Goal: Task Accomplishment & Management: Manage account settings

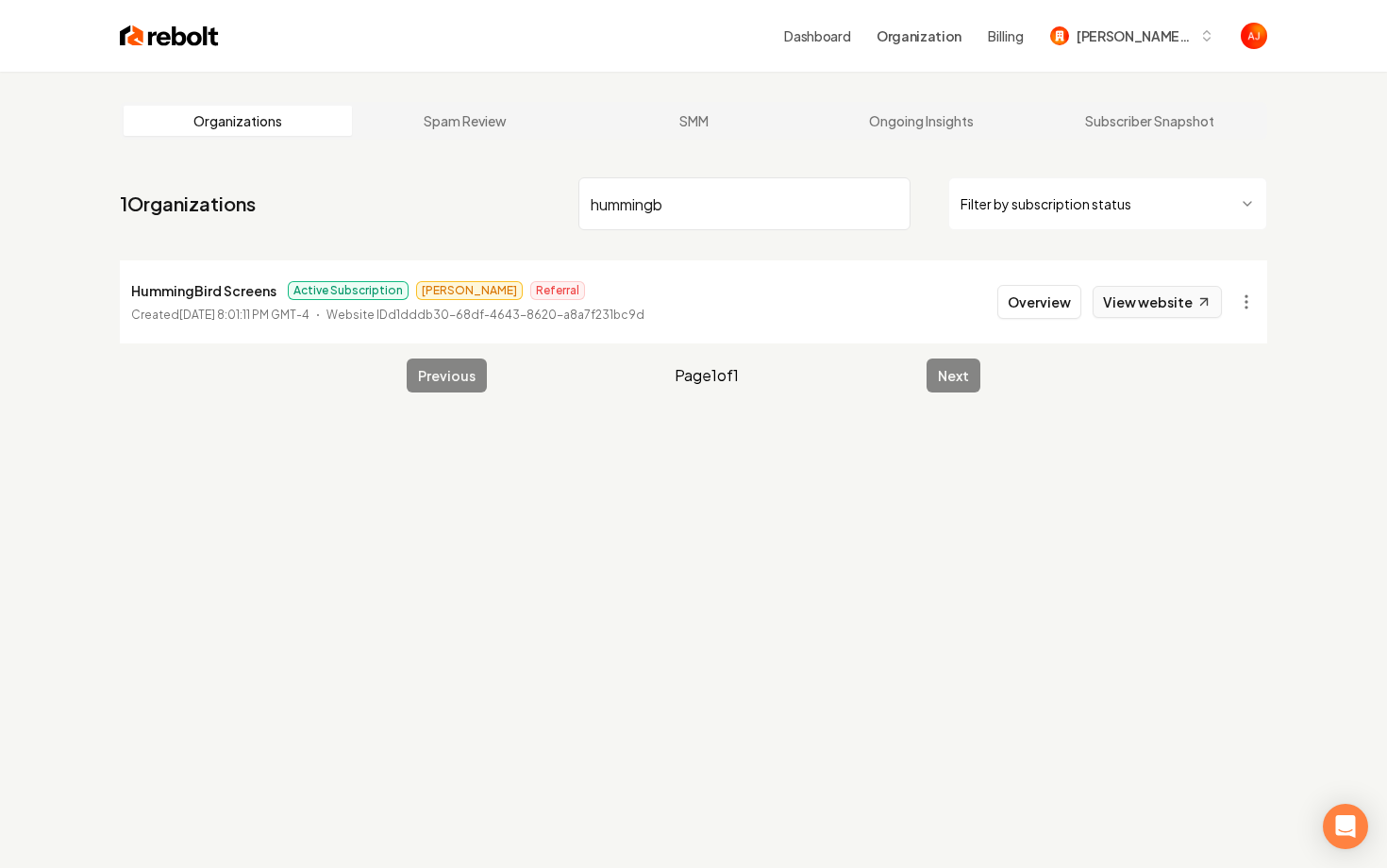
click at [1110, 305] on link "View website" at bounding box center [1157, 302] width 130 height 32
drag, startPoint x: 736, startPoint y: 209, endPoint x: 321, endPoint y: 177, distance: 416.2
click at [321, 177] on nav "1 Organizations hummingb Filter by subscription status" at bounding box center [693, 212] width 1148 height 83
type input "economy"
click at [1050, 283] on li "Economy Hauling and Junk Removal Active Subscription Andrew Cold Outreach Creat…" at bounding box center [693, 302] width 1148 height 83
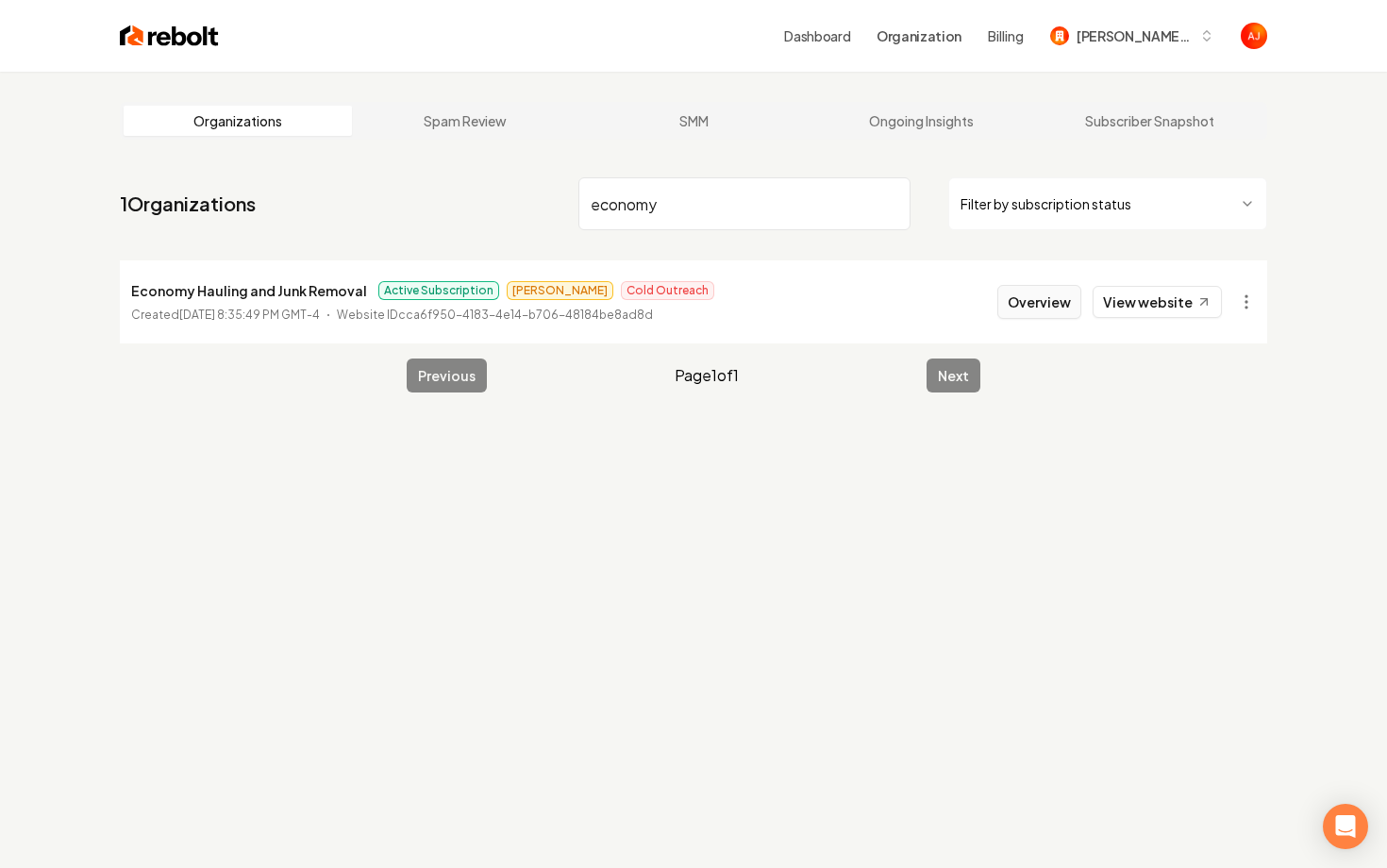
click at [1041, 315] on button "Overview" at bounding box center [1039, 302] width 84 height 34
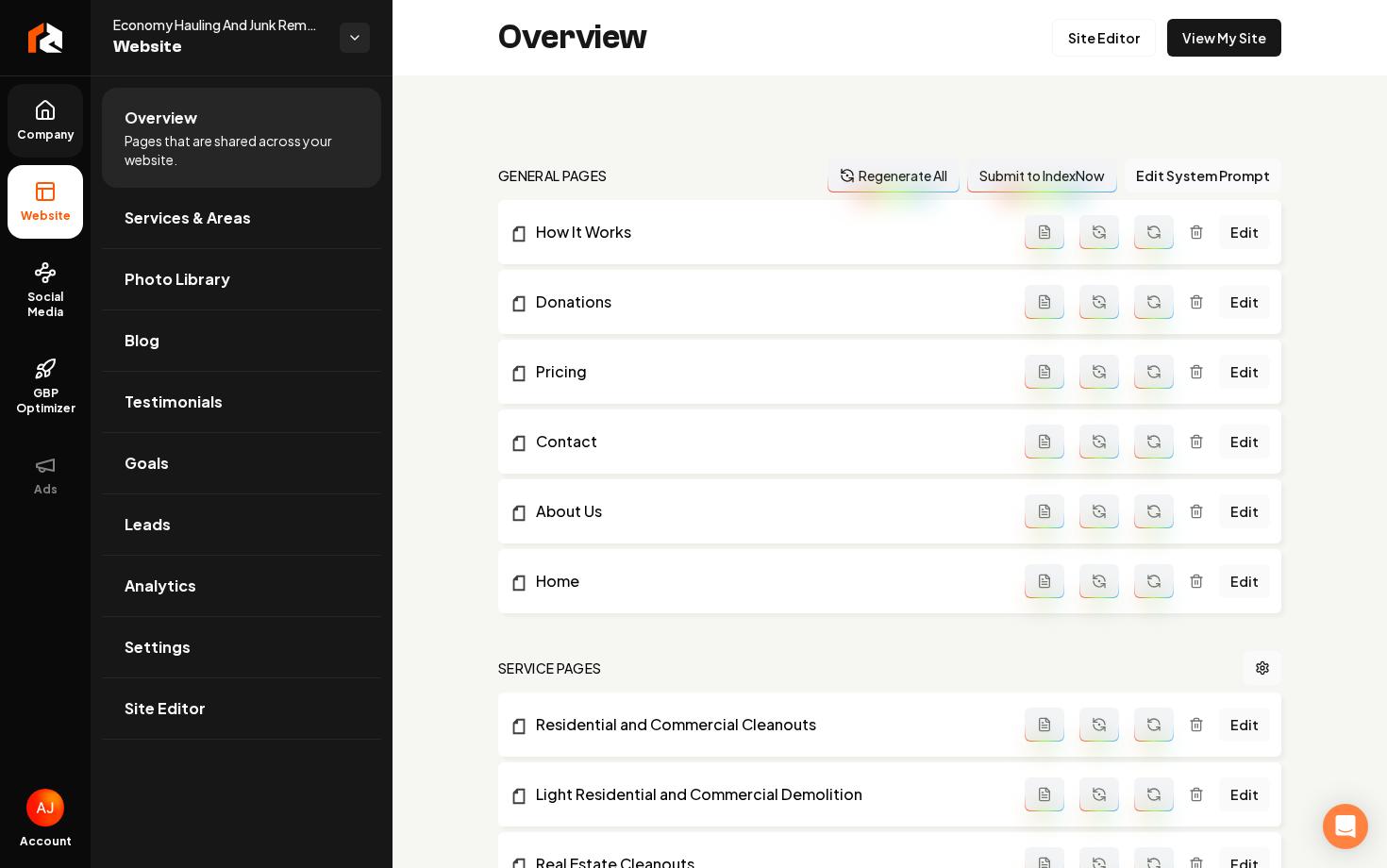
click at [39, 137] on span "Company" at bounding box center [46, 134] width 73 height 15
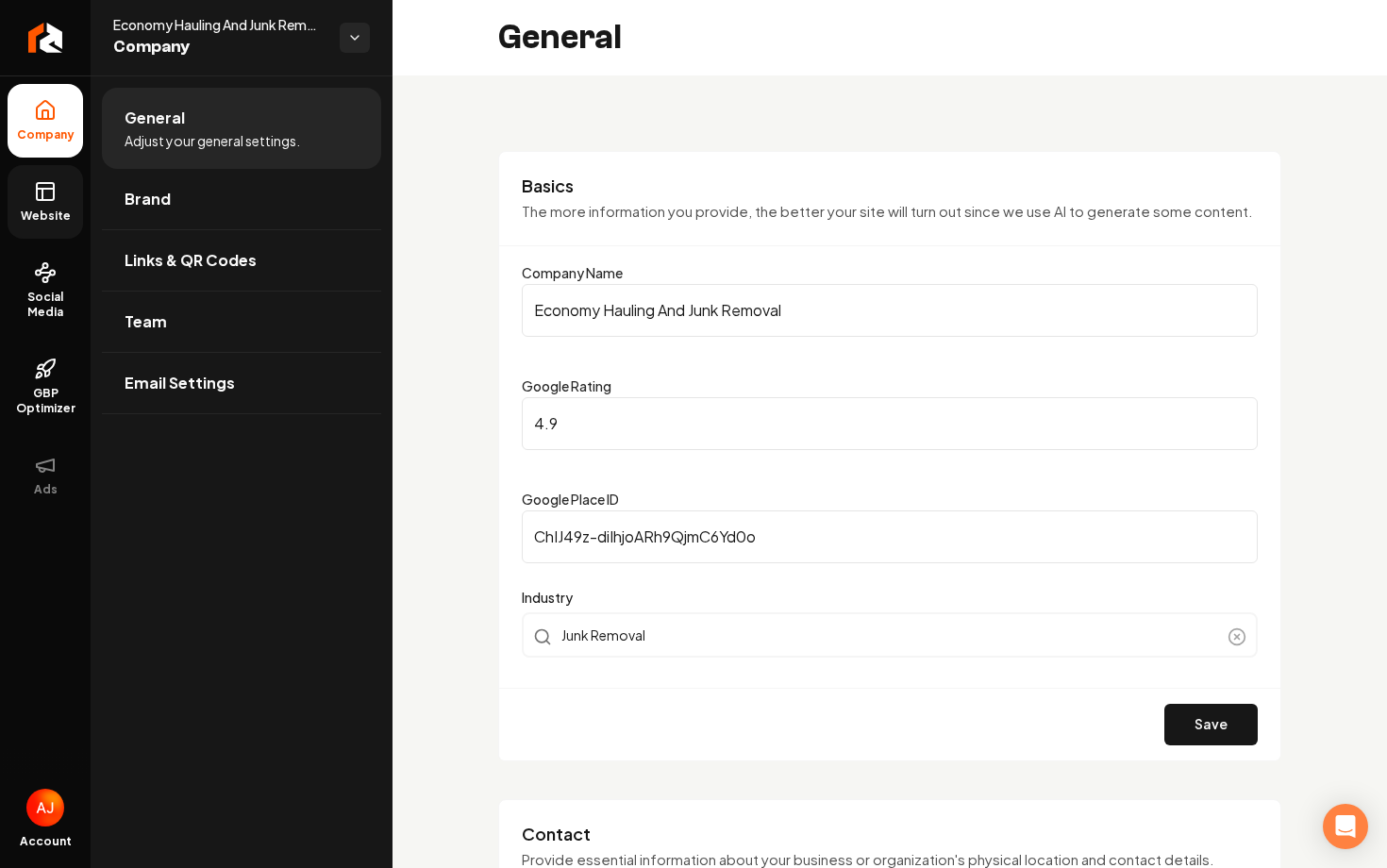
click at [40, 211] on span "Website" at bounding box center [45, 216] width 65 height 15
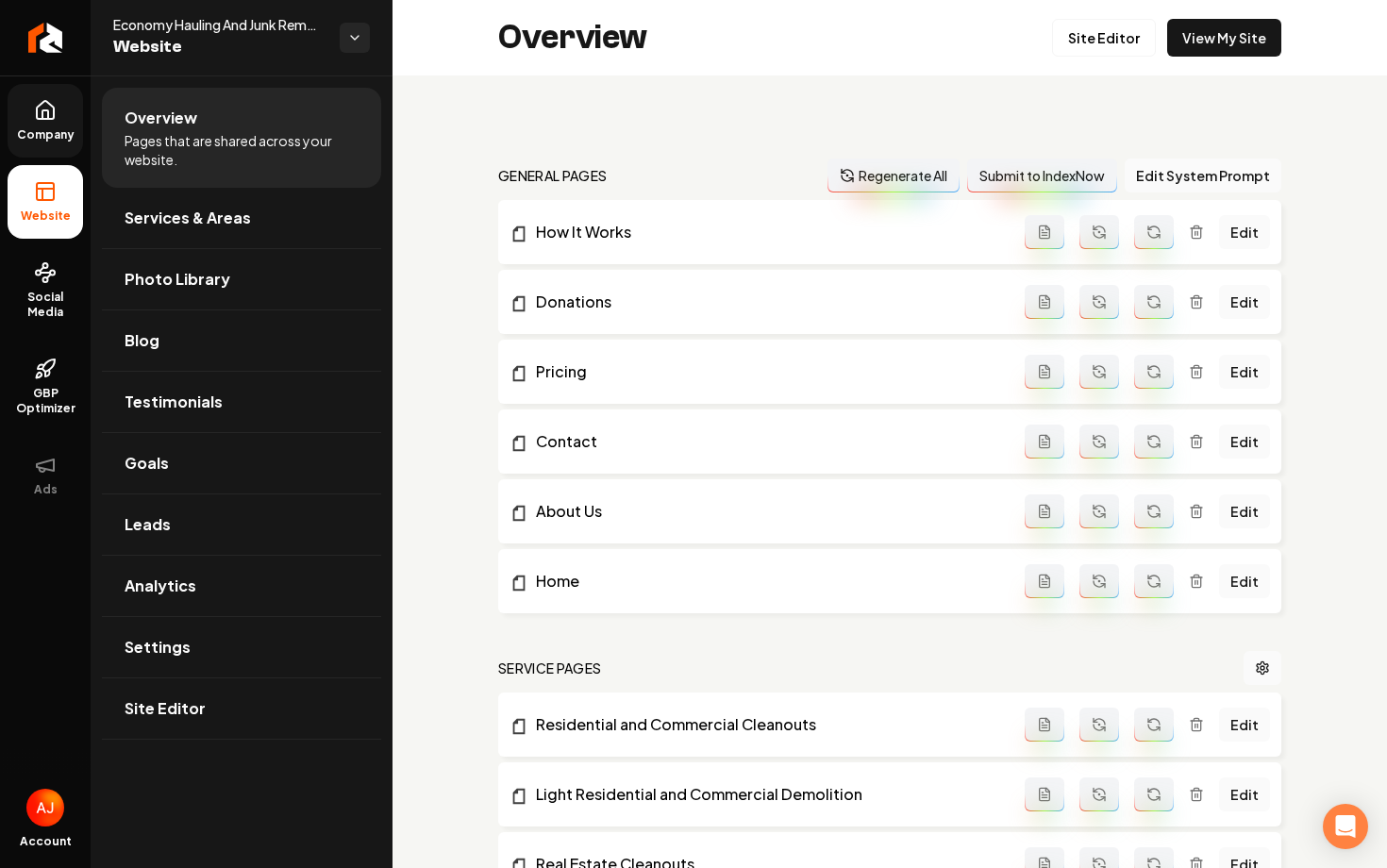
click at [34, 133] on span "Company" at bounding box center [46, 134] width 73 height 15
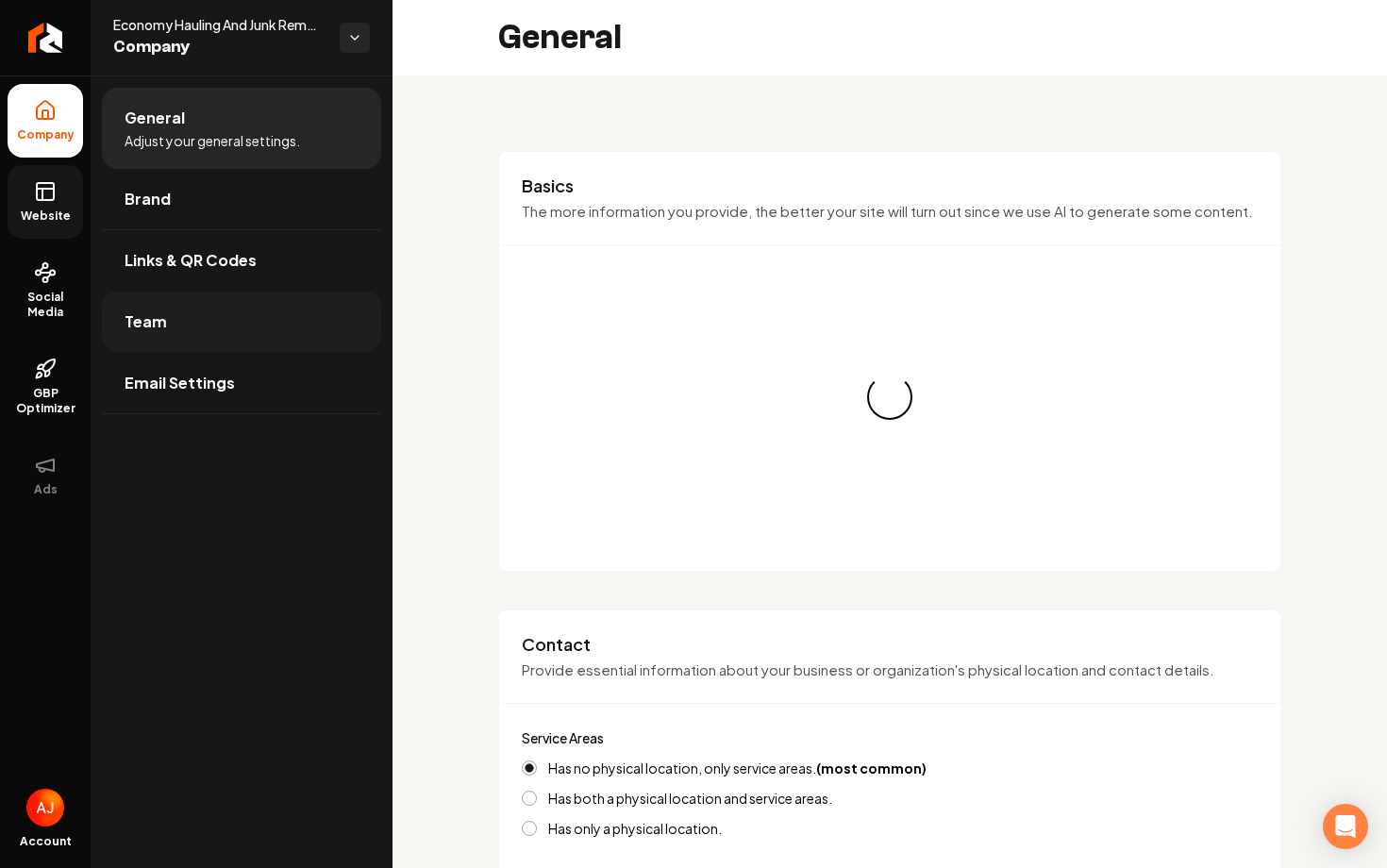
click at [177, 328] on link "Team" at bounding box center [241, 321] width 280 height 60
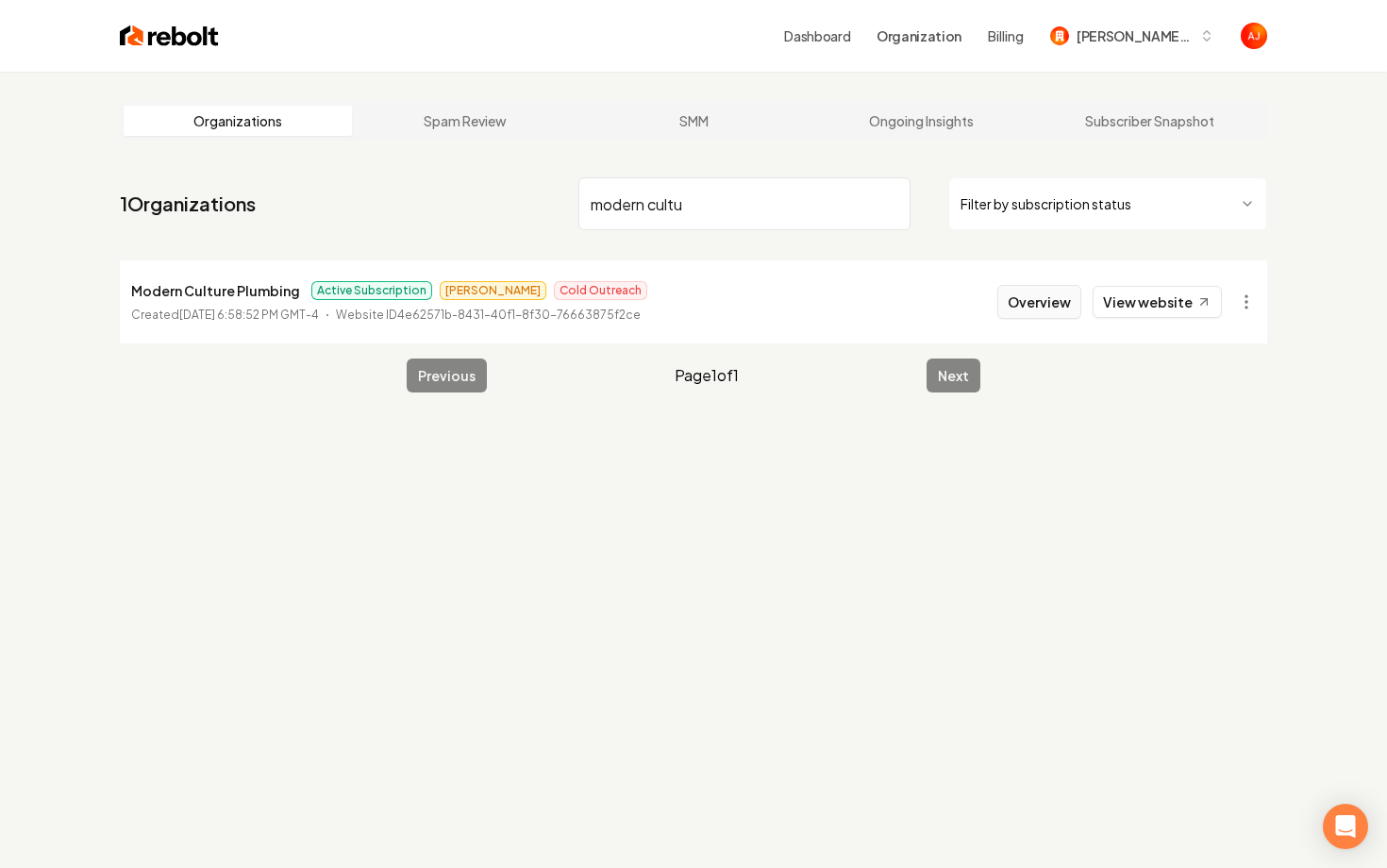
type input "modern cultu"
click at [1042, 298] on button "Overview" at bounding box center [1039, 302] width 84 height 34
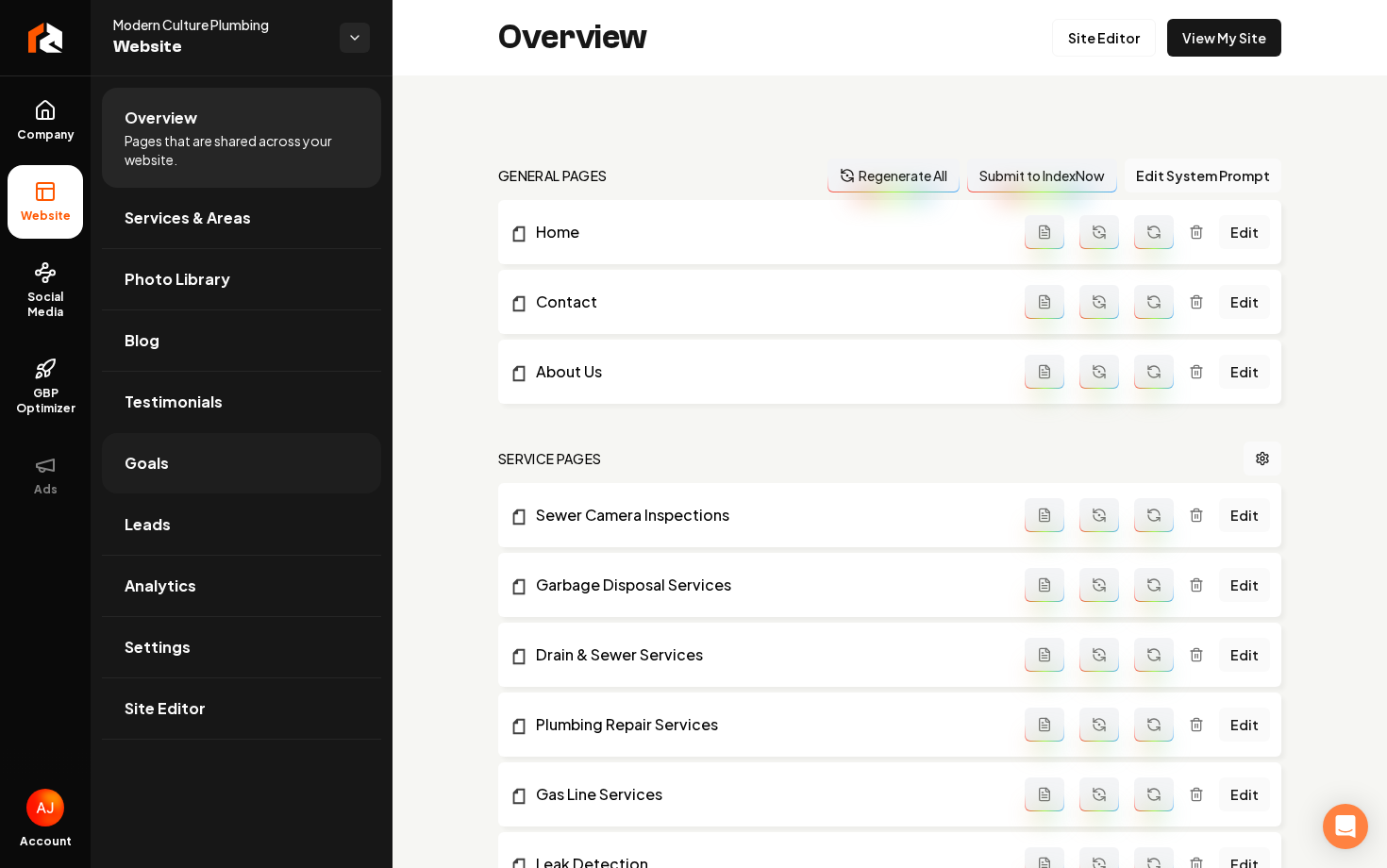
click at [179, 448] on link "Goals" at bounding box center [241, 463] width 280 height 60
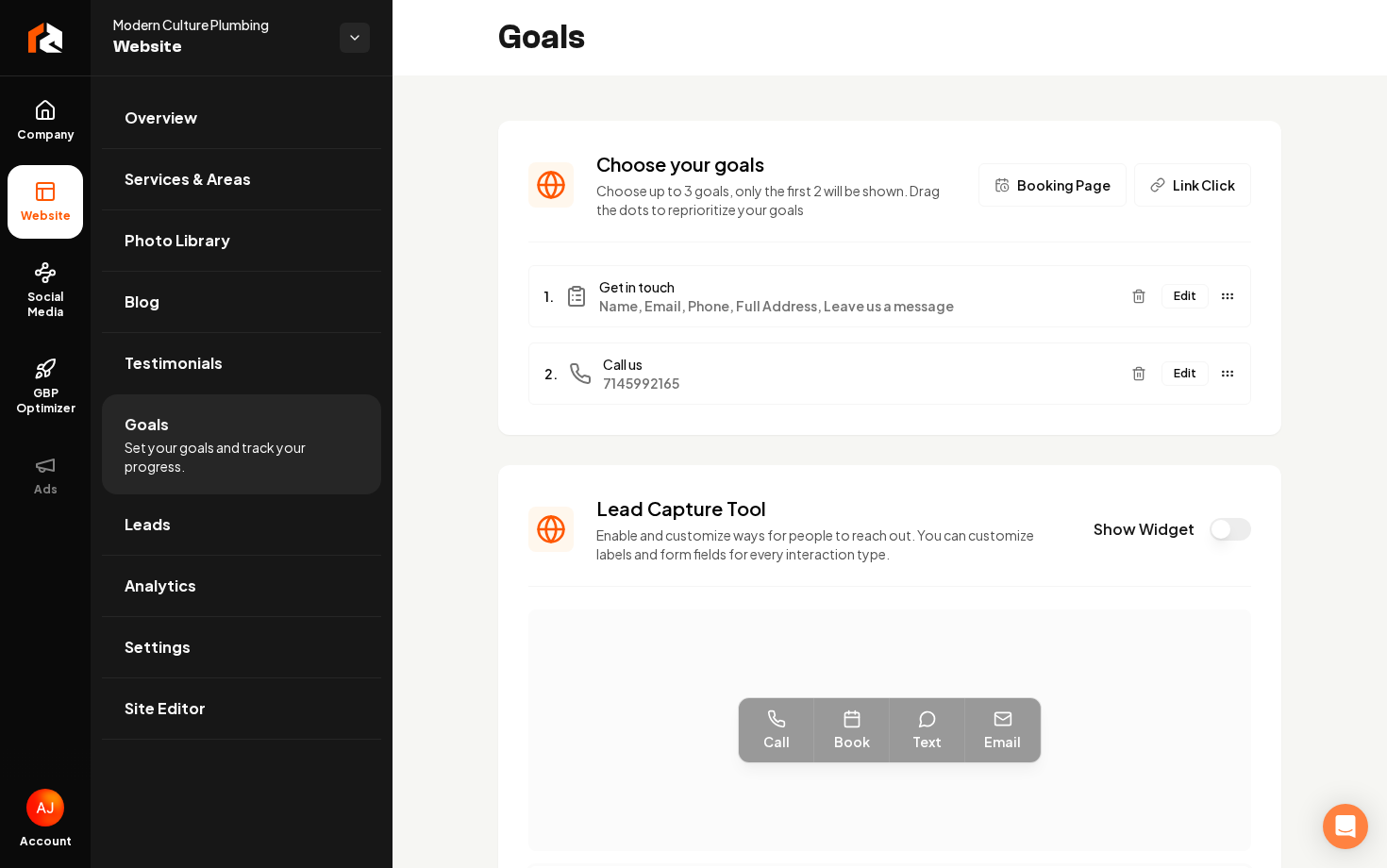
click at [1062, 186] on span "Booking Page" at bounding box center [1064, 185] width 94 height 19
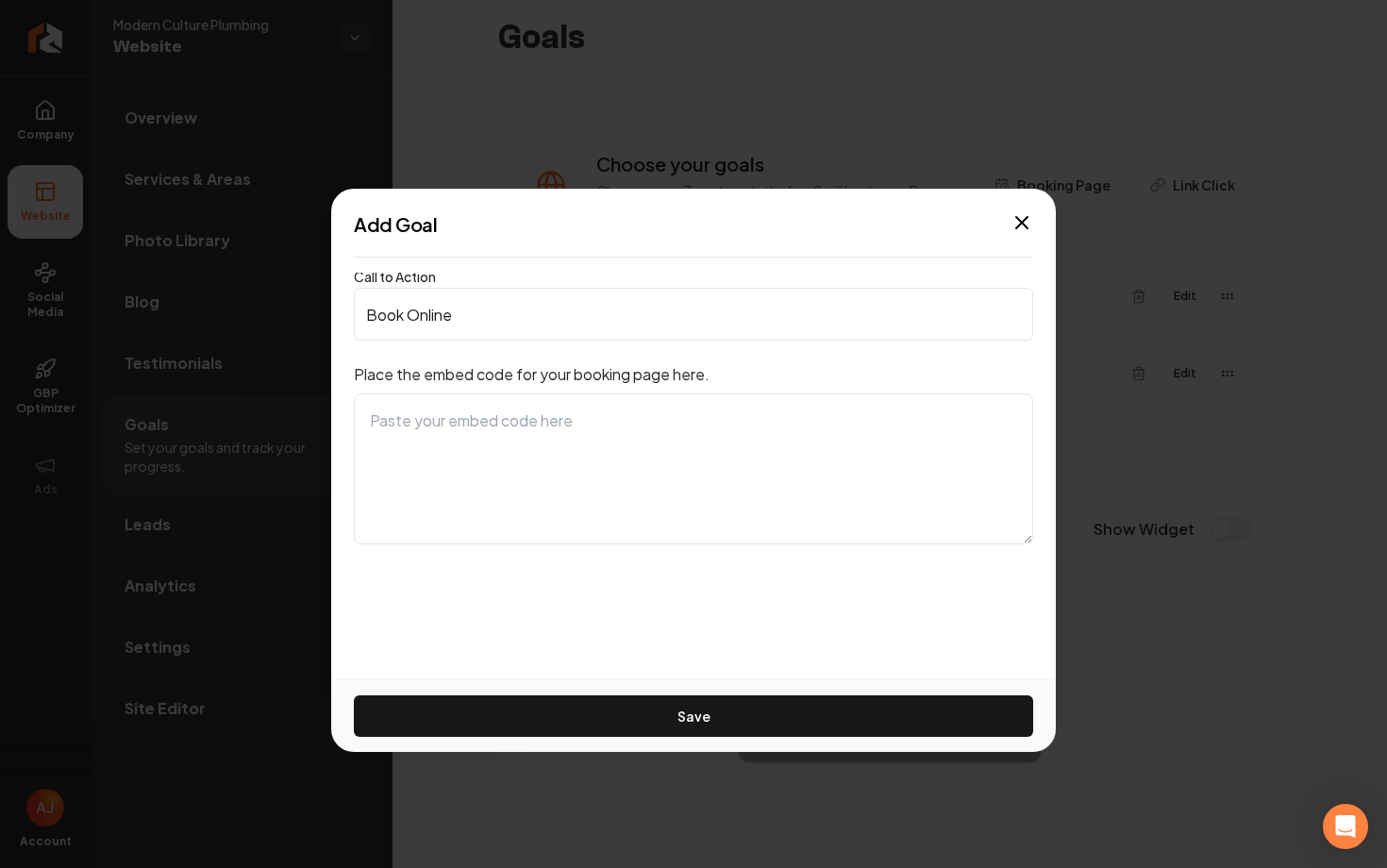
click at [615, 438] on textarea at bounding box center [693, 469] width 679 height 151
paste textarea "<!--Start of Housecallpro Lead Capture code--> <script async src="[URL][DOMAIN_…"
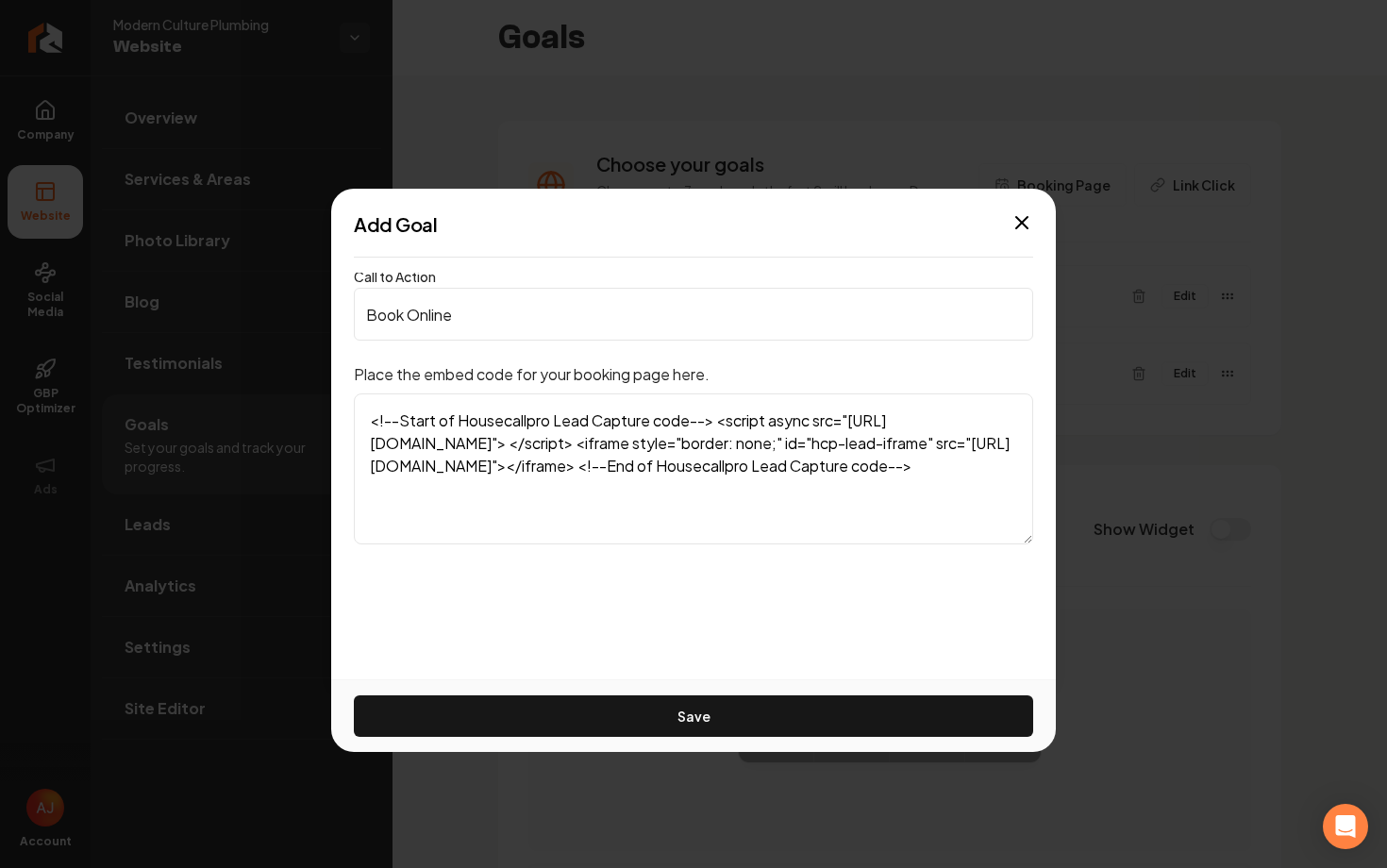
scroll to position [23, 0]
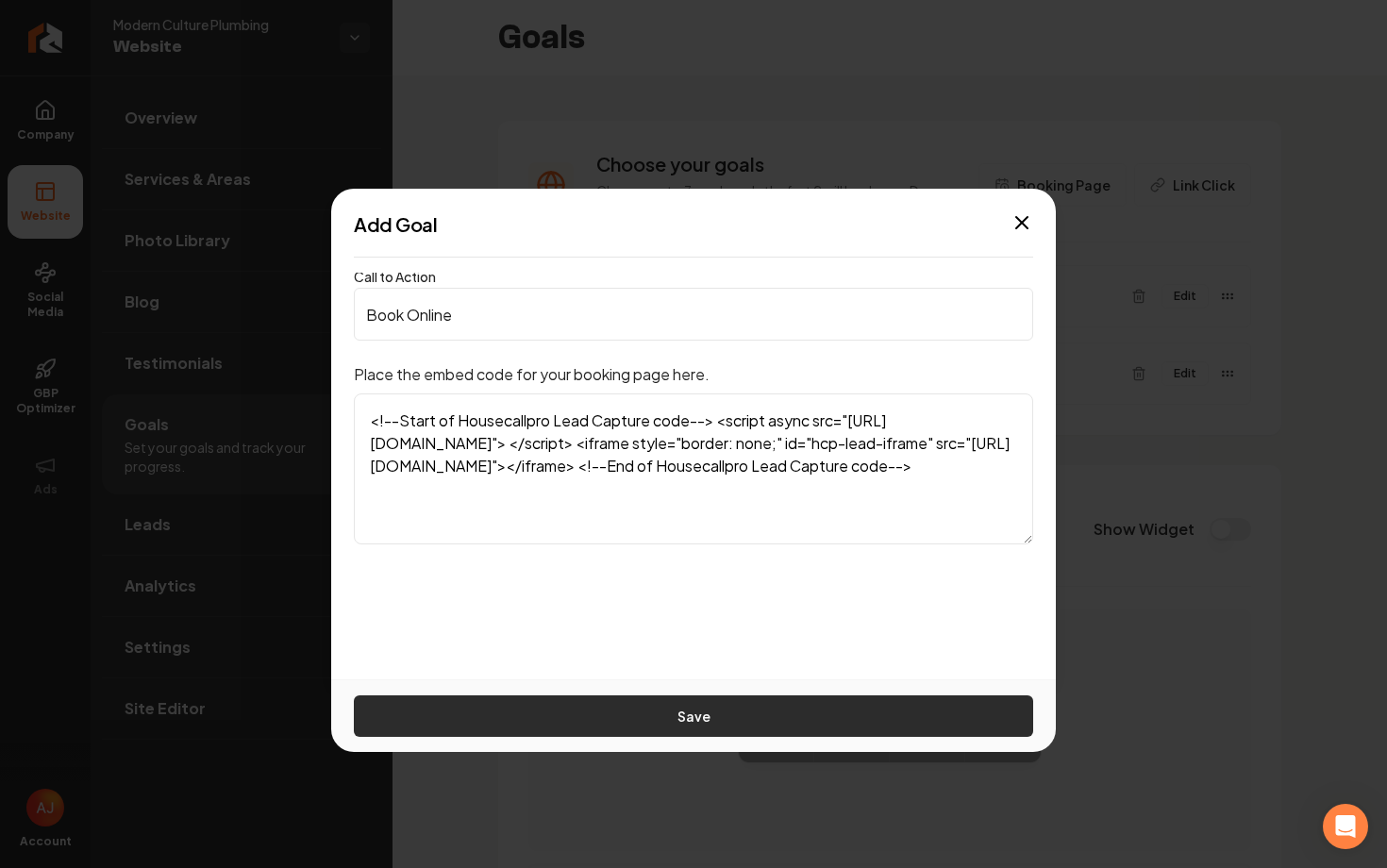
type textarea "<!--Start of Housecallpro Lead Capture code--> <script async src="[URL][DOMAIN_…"
click at [696, 712] on button "Save" at bounding box center [693, 717] width 679 height 42
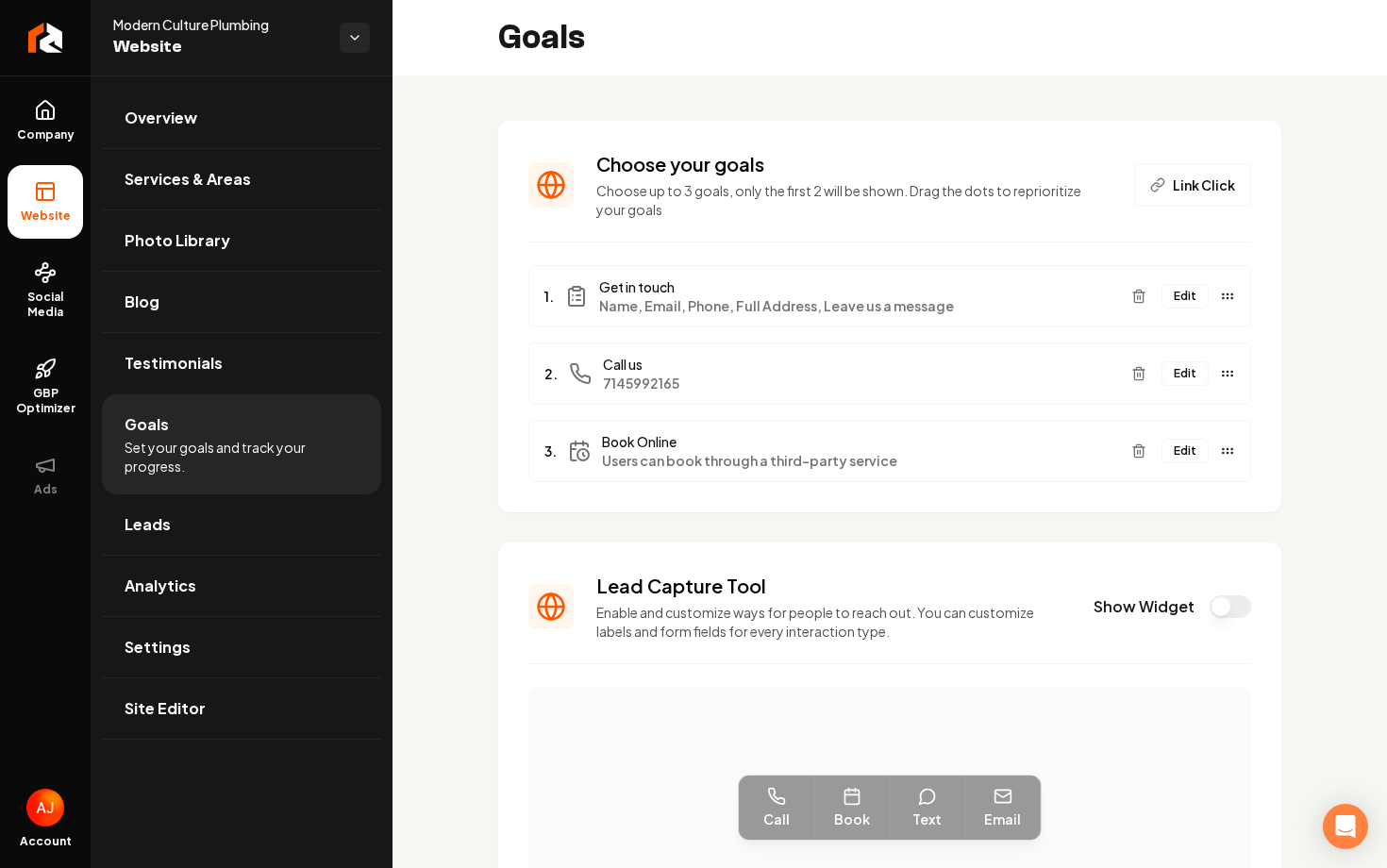
drag, startPoint x: 1184, startPoint y: 451, endPoint x: 1186, endPoint y: 313, distance: 138.0
click at [1186, 313] on ul "1. Get in touch Name, Email, Phone, Full Address, Leave us a message Edit 2. Ca…" at bounding box center [890, 374] width 723 height 217
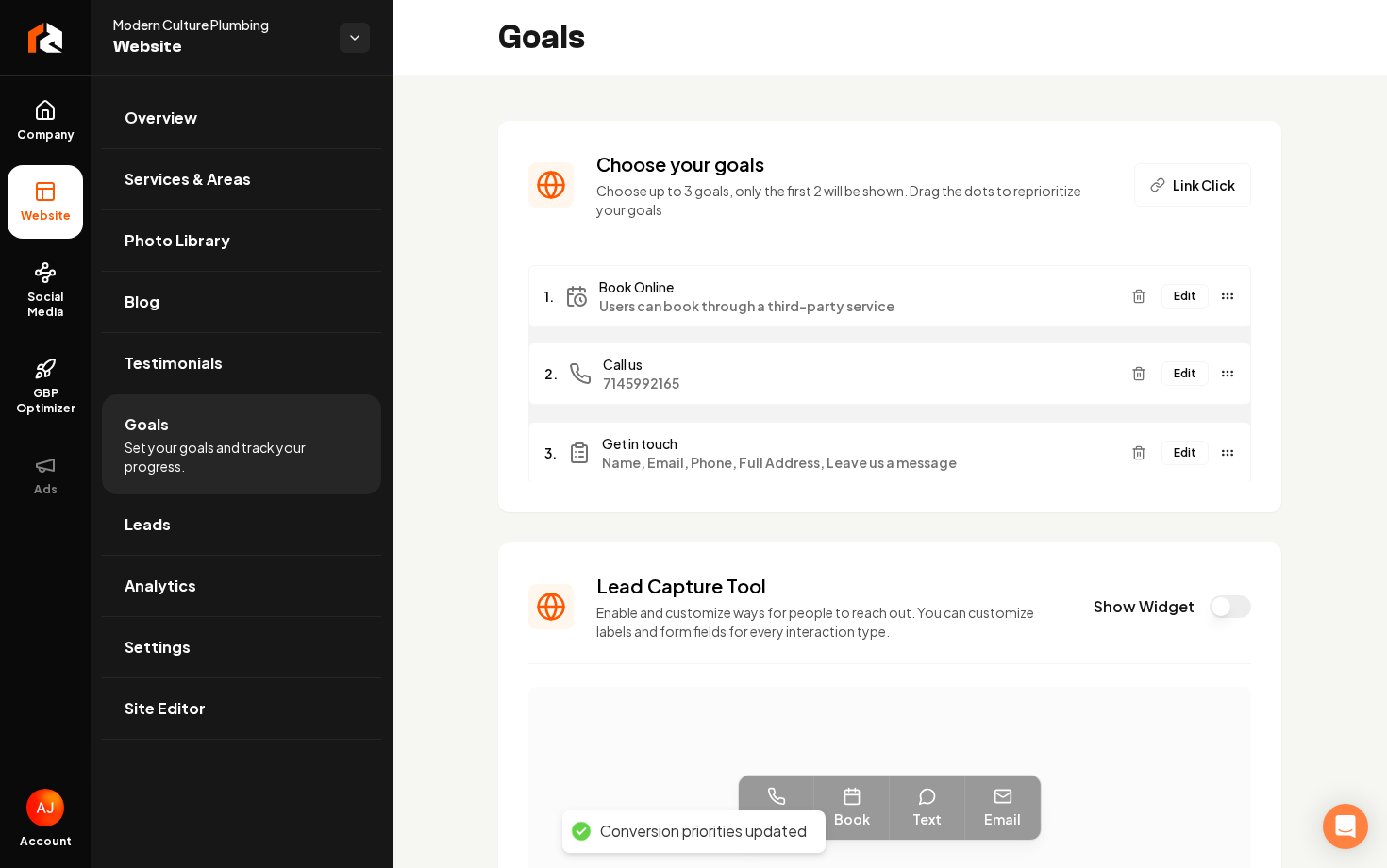
drag, startPoint x: 1229, startPoint y: 371, endPoint x: 1237, endPoint y: 449, distance: 78.4
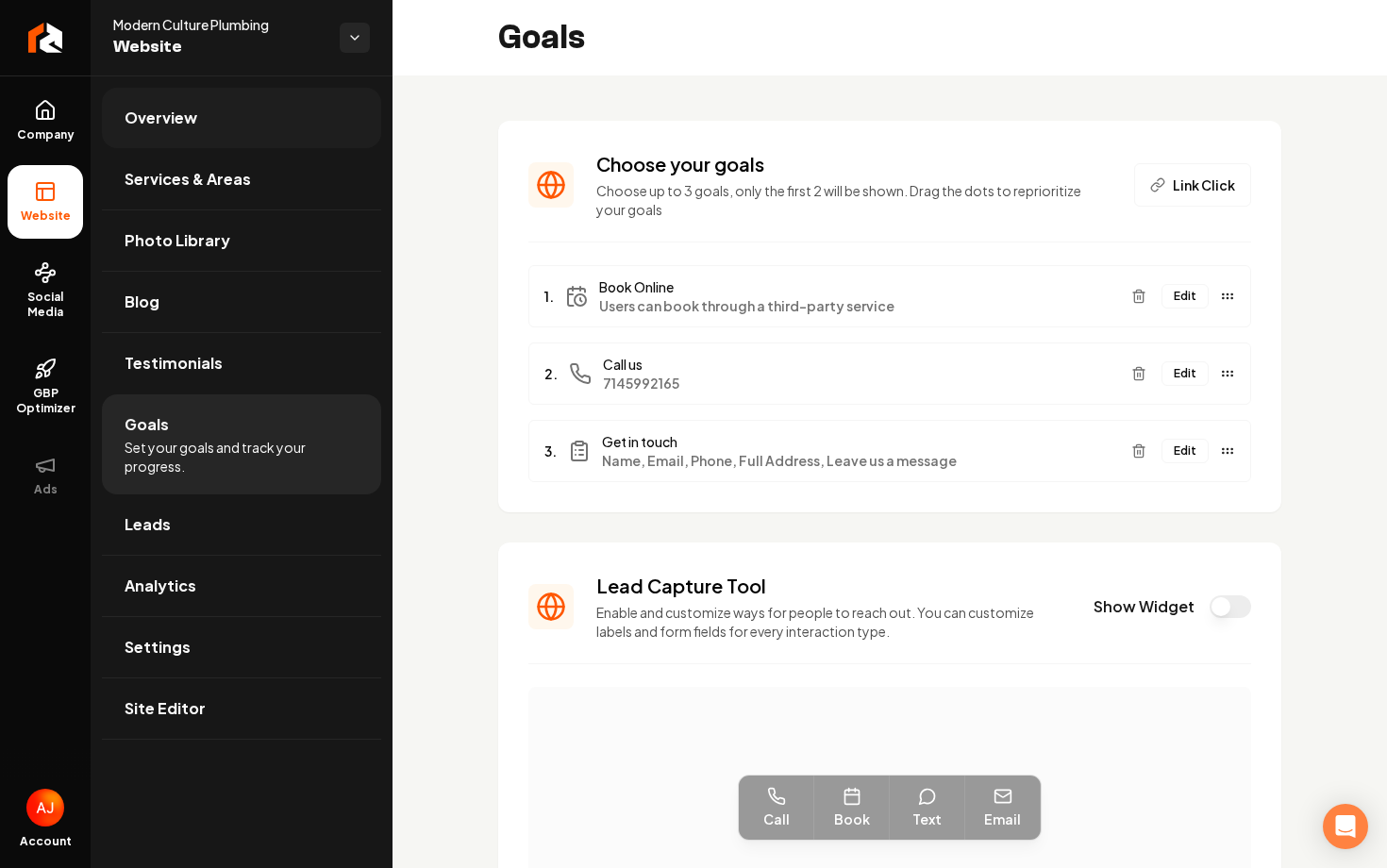
click at [156, 131] on link "Overview" at bounding box center [241, 118] width 280 height 60
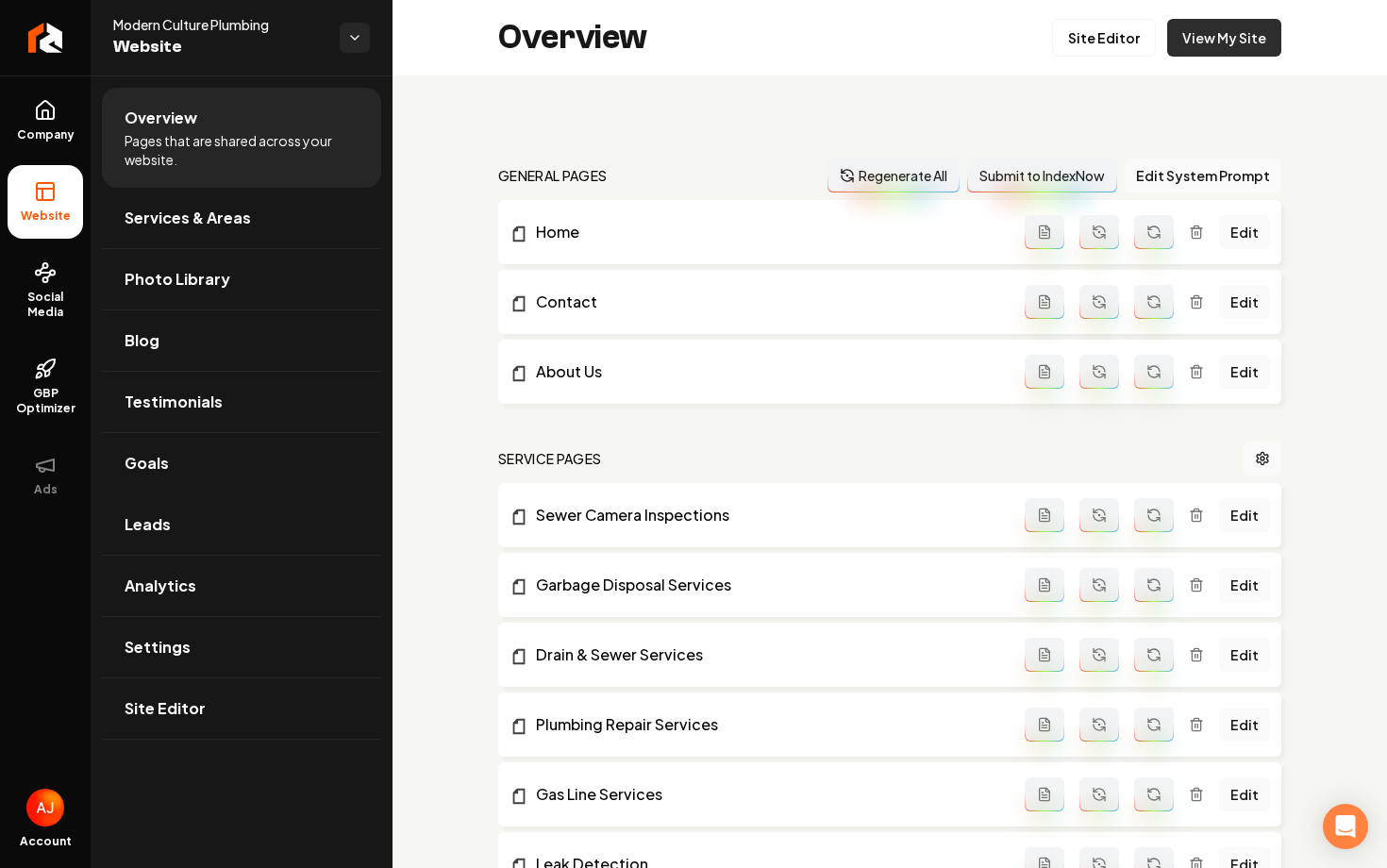
click at [1216, 26] on link "View My Site" at bounding box center [1225, 38] width 115 height 38
click at [191, 488] on link "Goals" at bounding box center [241, 463] width 280 height 60
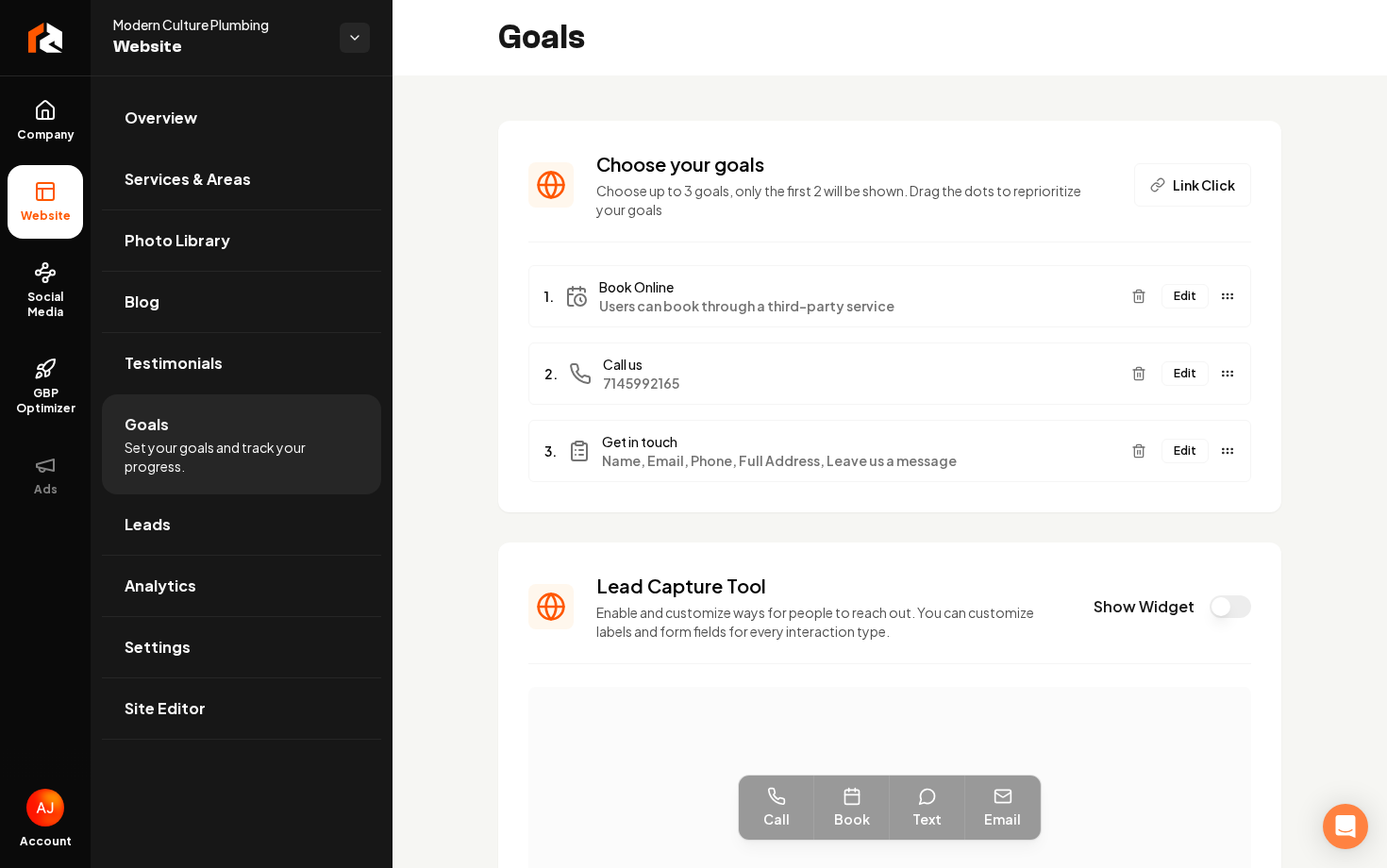
click at [1191, 296] on button "Edit" at bounding box center [1185, 296] width 47 height 25
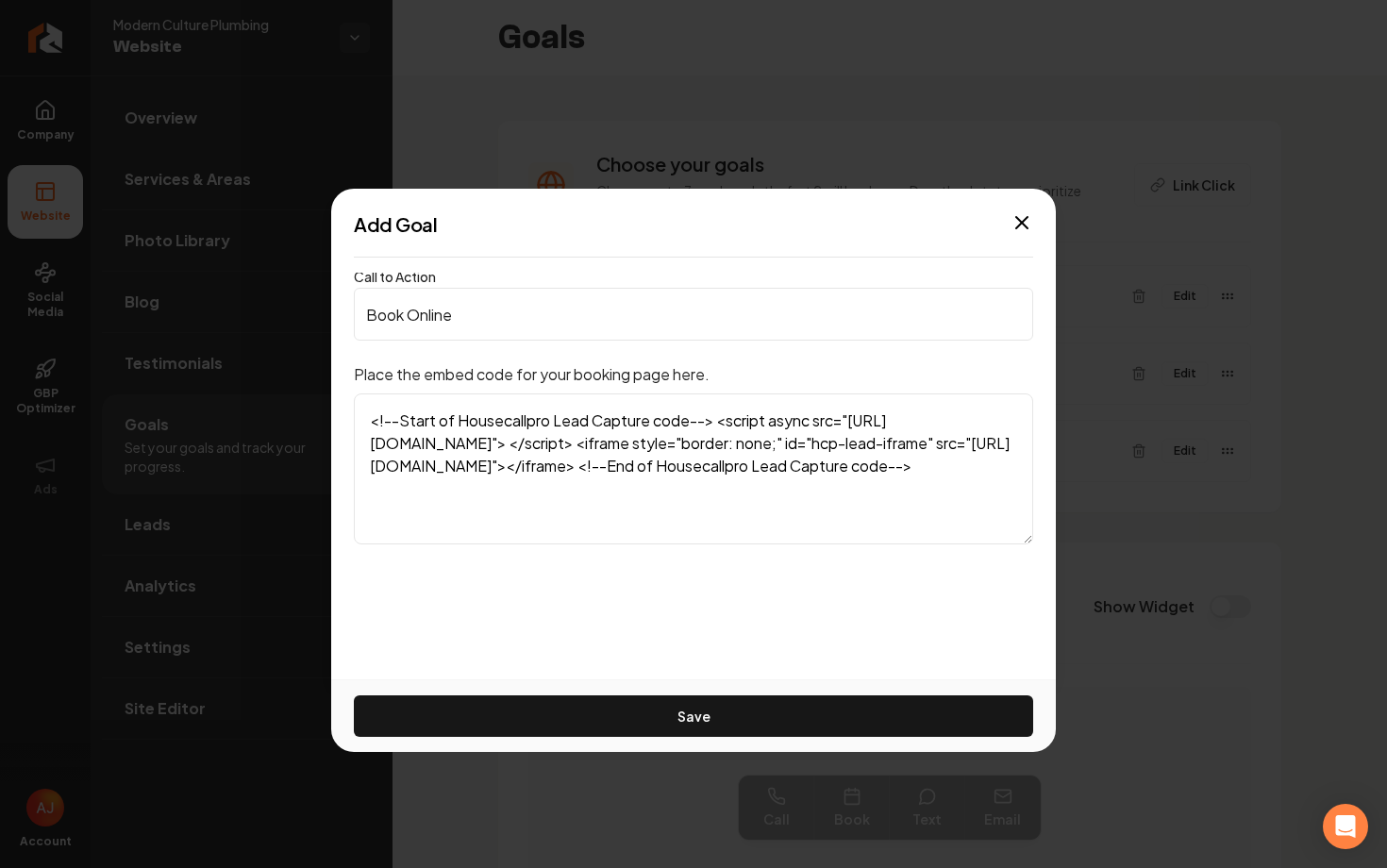
click at [364, 422] on textarea "<!--Start of Housecallpro Lead Capture code--> <script async src="[URL][DOMAIN_…" at bounding box center [693, 469] width 679 height 151
click at [616, 531] on textarea "<!--Start of Housecallpro Lead Capture code--> <script async src="[URL][DOMAIN_…" at bounding box center [693, 469] width 679 height 151
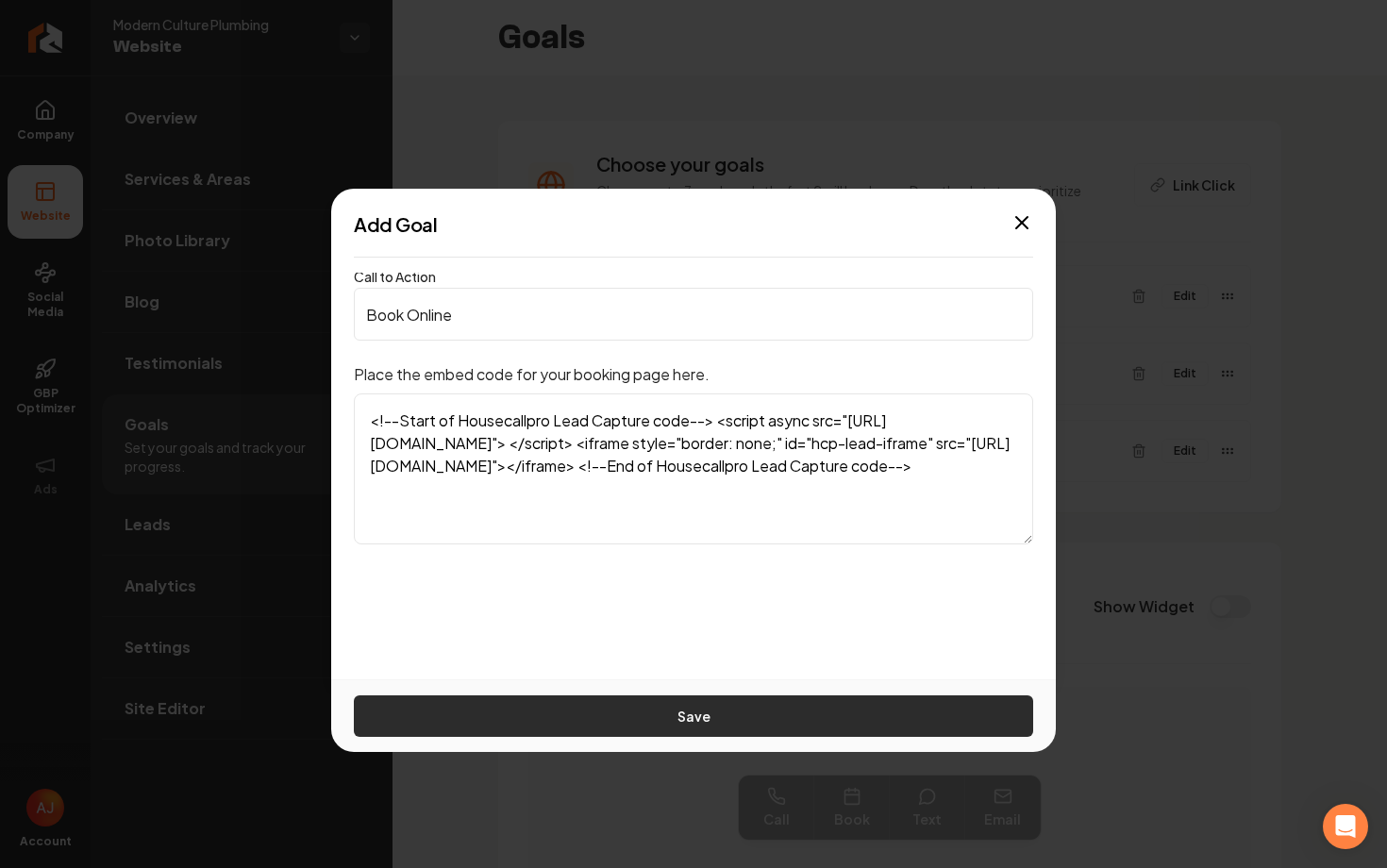
click at [642, 701] on button "Save" at bounding box center [693, 717] width 679 height 42
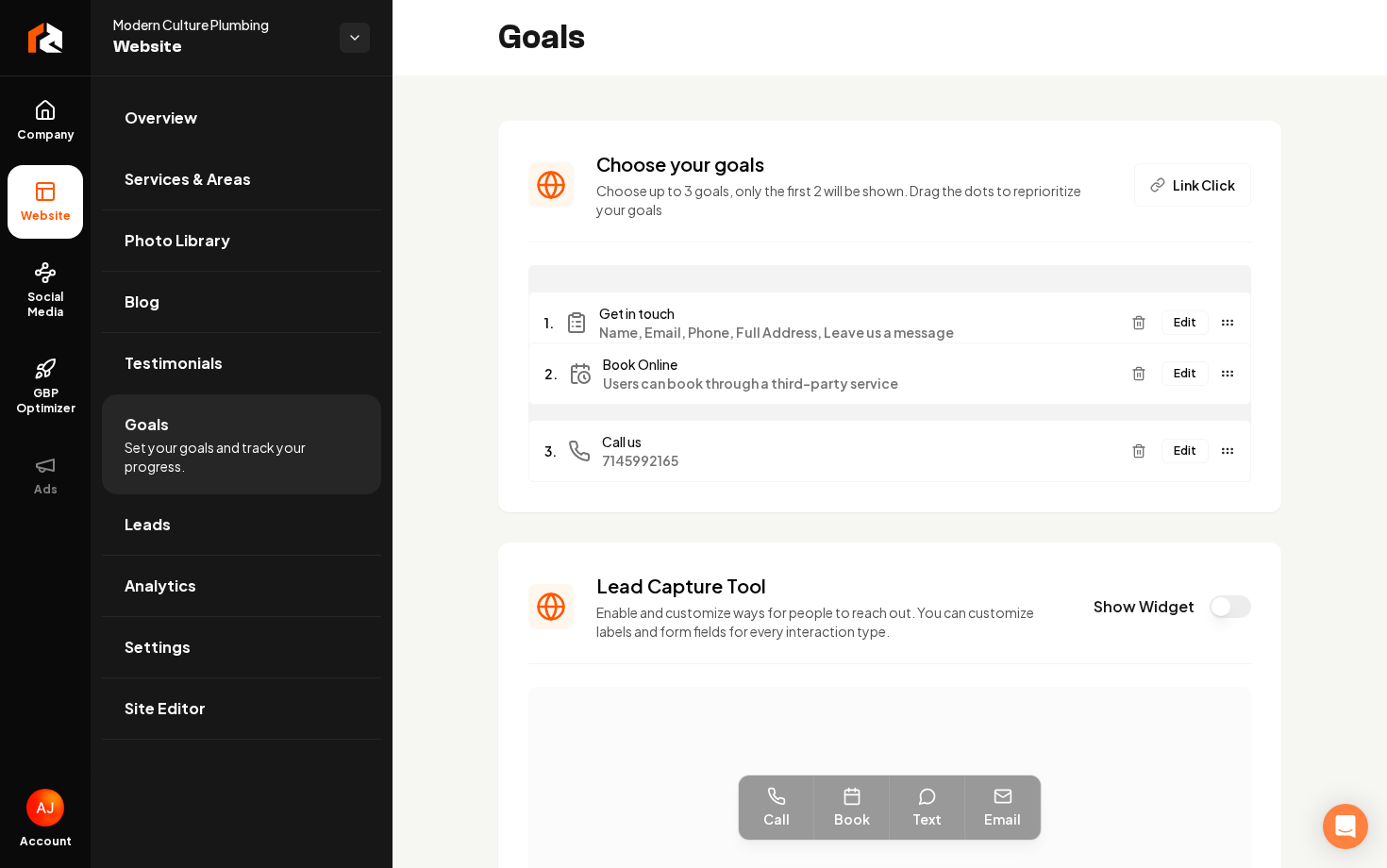
click at [1206, 329] on div "Edit" at bounding box center [1179, 322] width 112 height 31
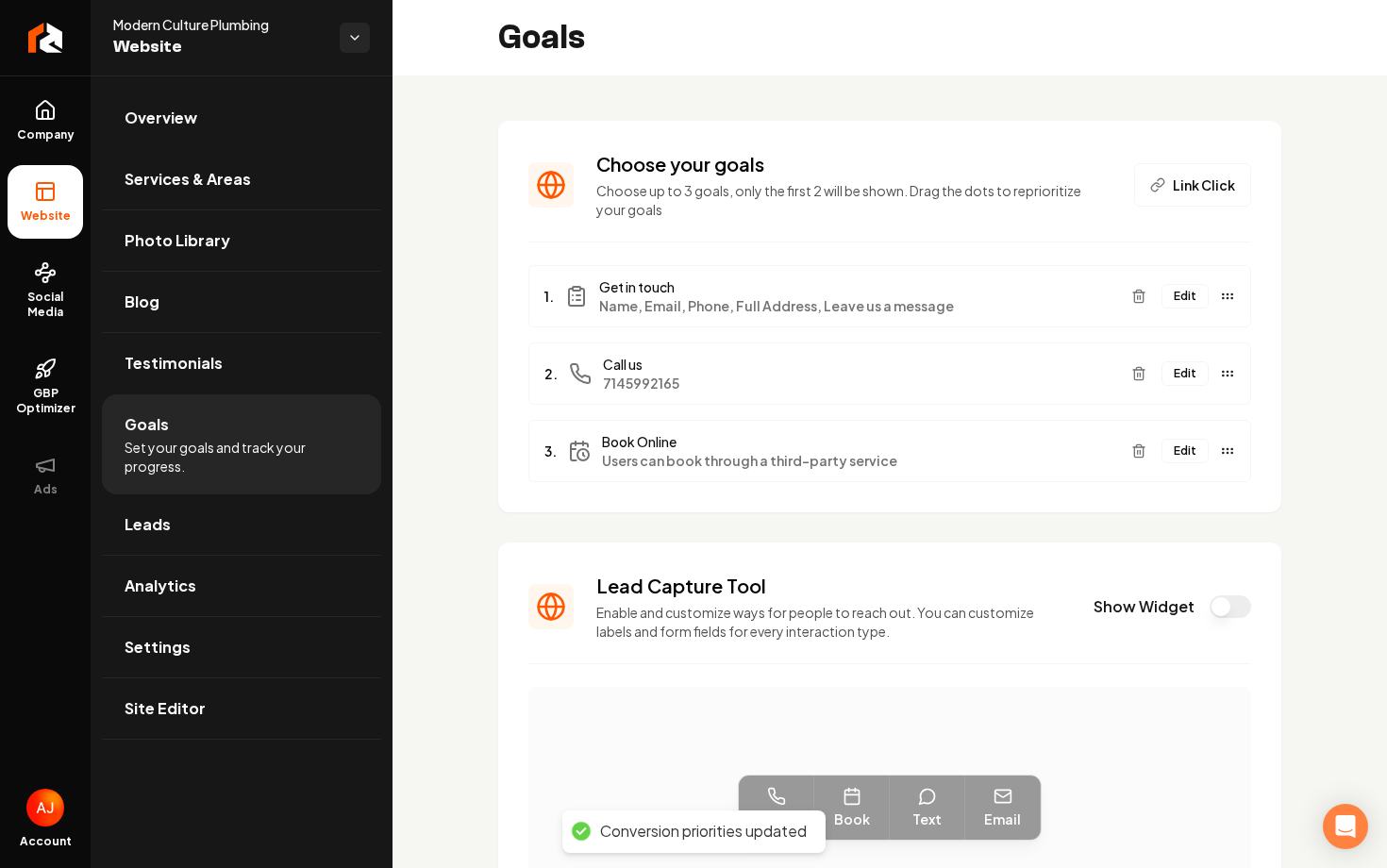
click at [1139, 454] on icon "Main content area" at bounding box center [1139, 451] width 15 height 15
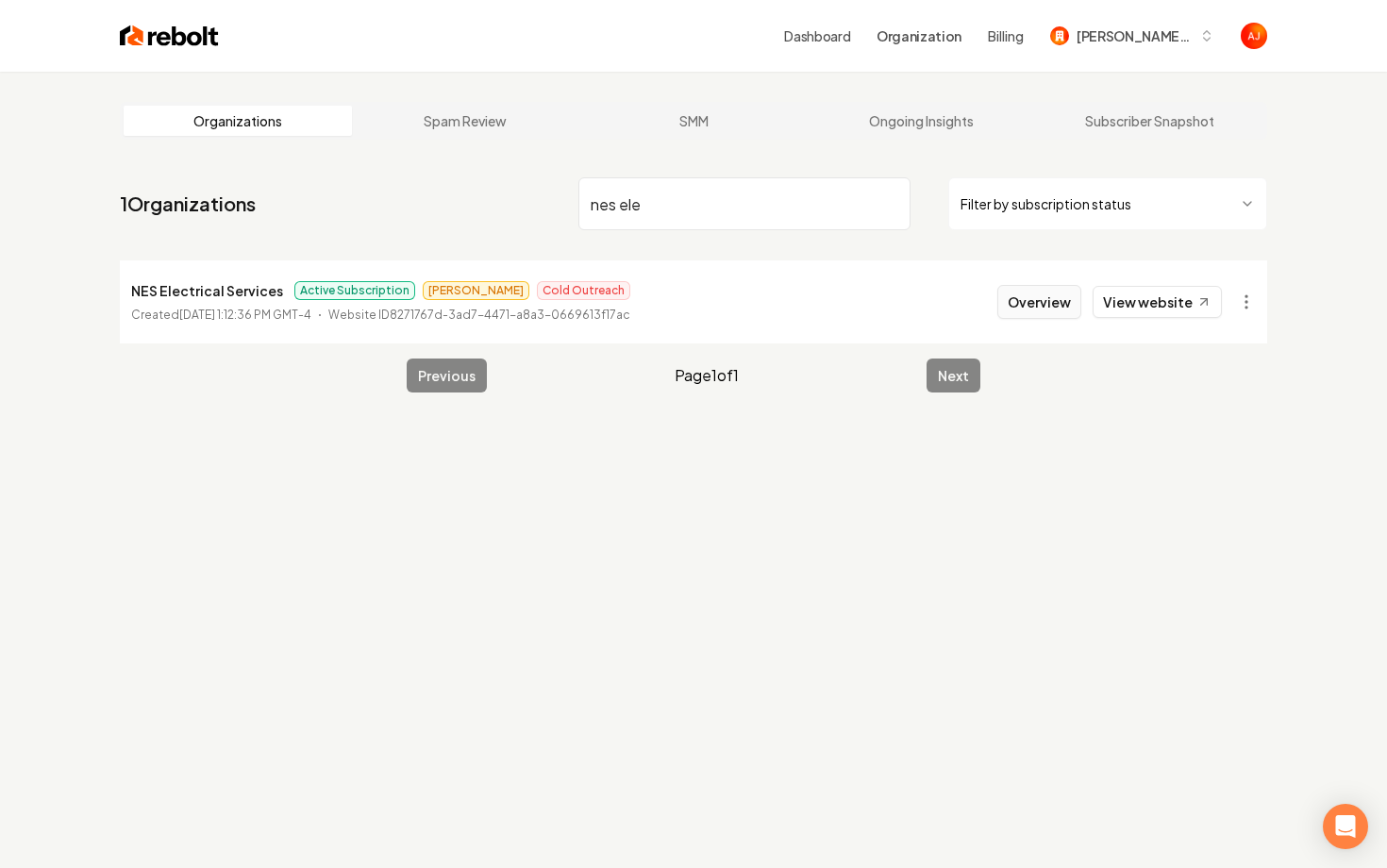
type input "nes ele"
click at [1023, 302] on button "Overview" at bounding box center [1039, 302] width 84 height 34
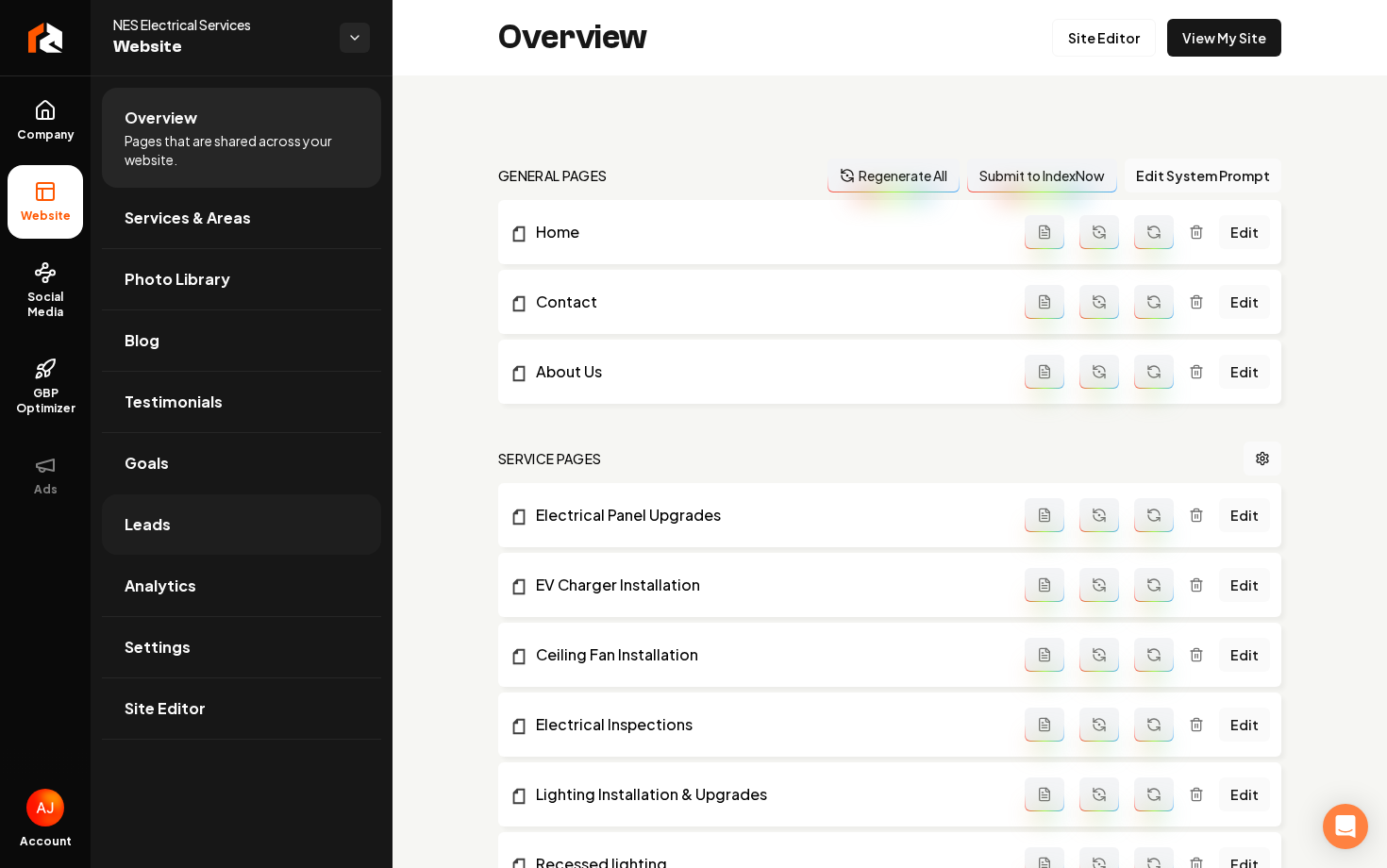
click at [223, 522] on link "Leads" at bounding box center [241, 524] width 280 height 60
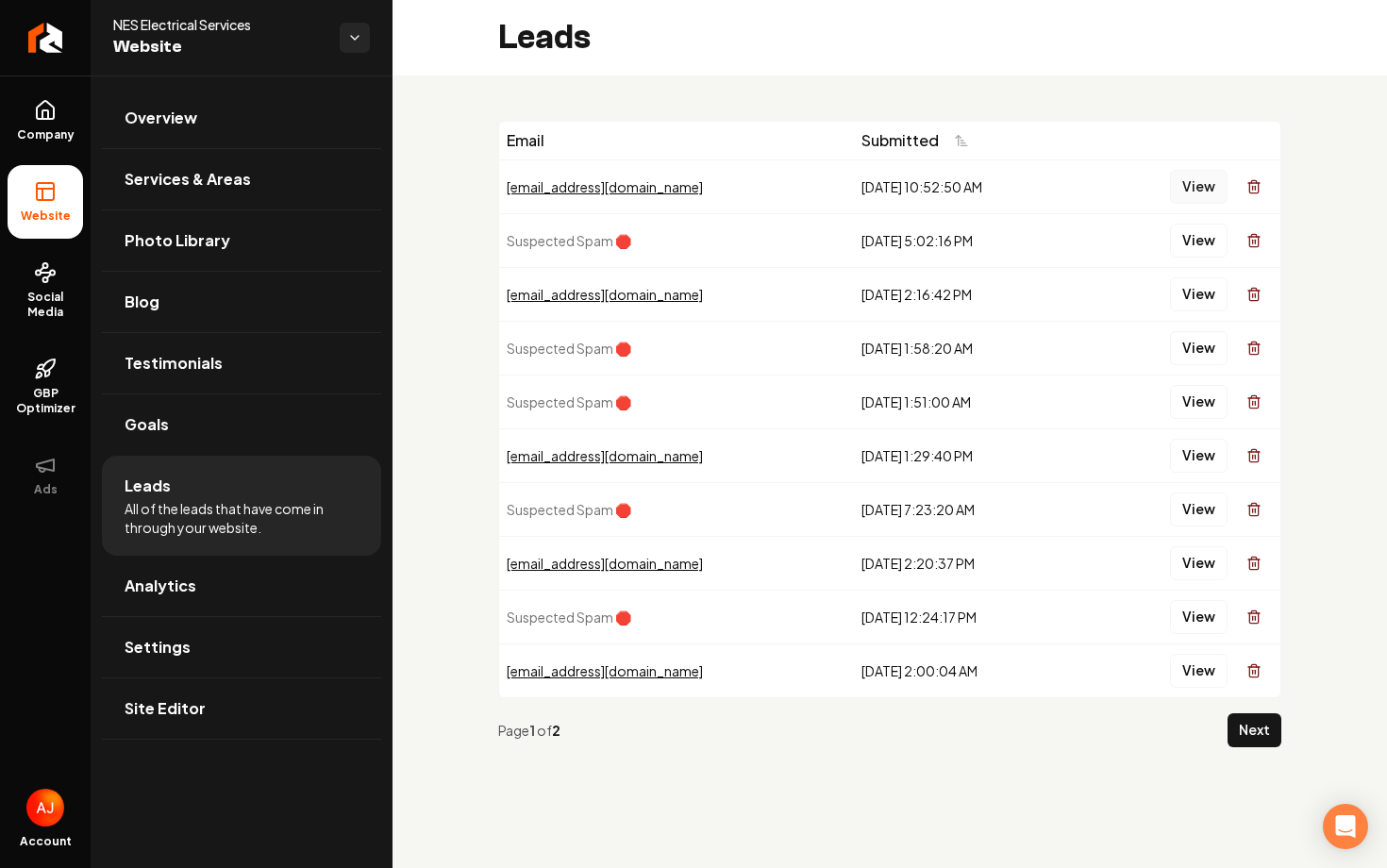
click at [1192, 189] on button "View" at bounding box center [1199, 187] width 57 height 34
click at [1185, 188] on button "View" at bounding box center [1199, 187] width 57 height 34
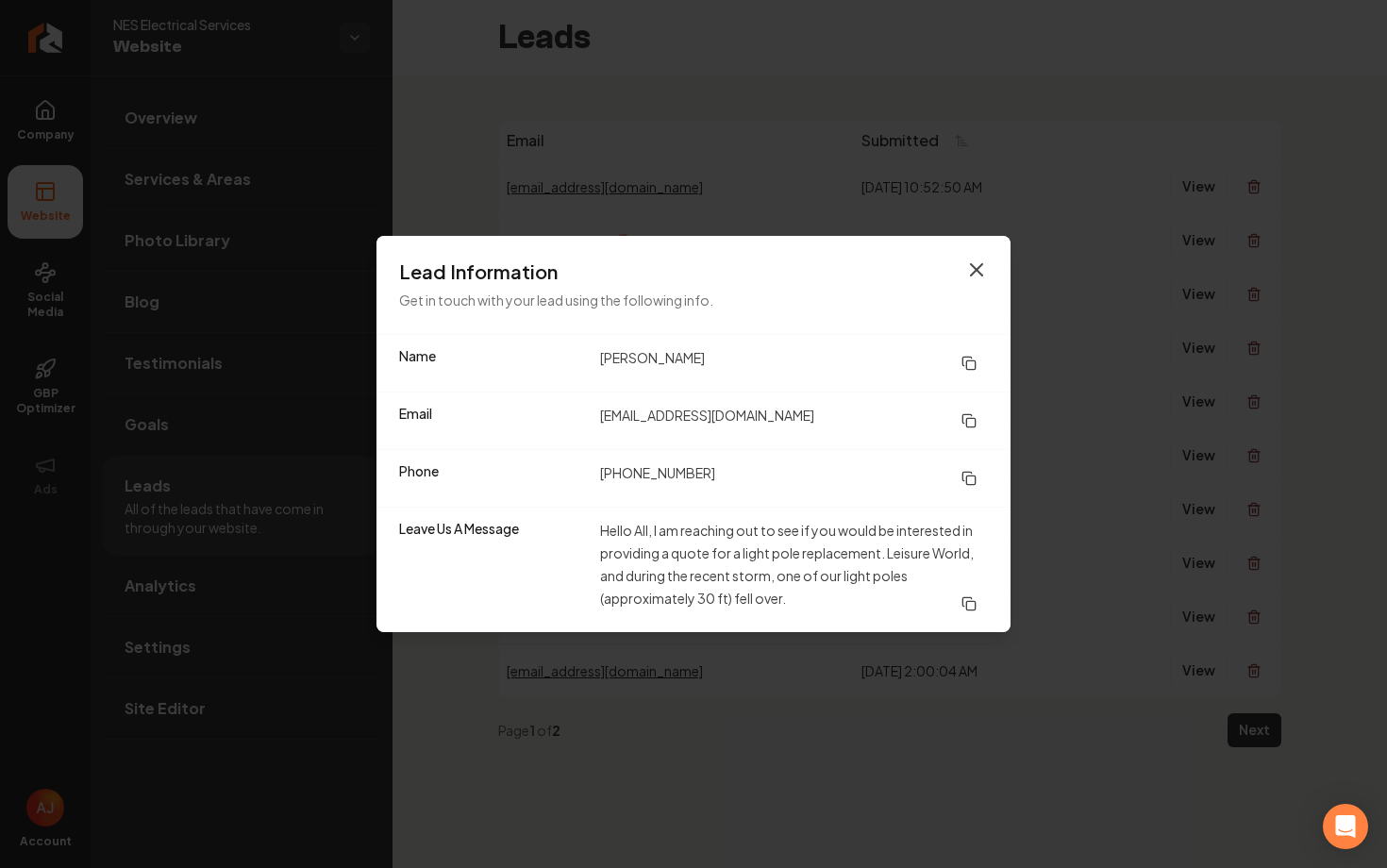
click at [976, 280] on icon "button" at bounding box center [977, 270] width 23 height 23
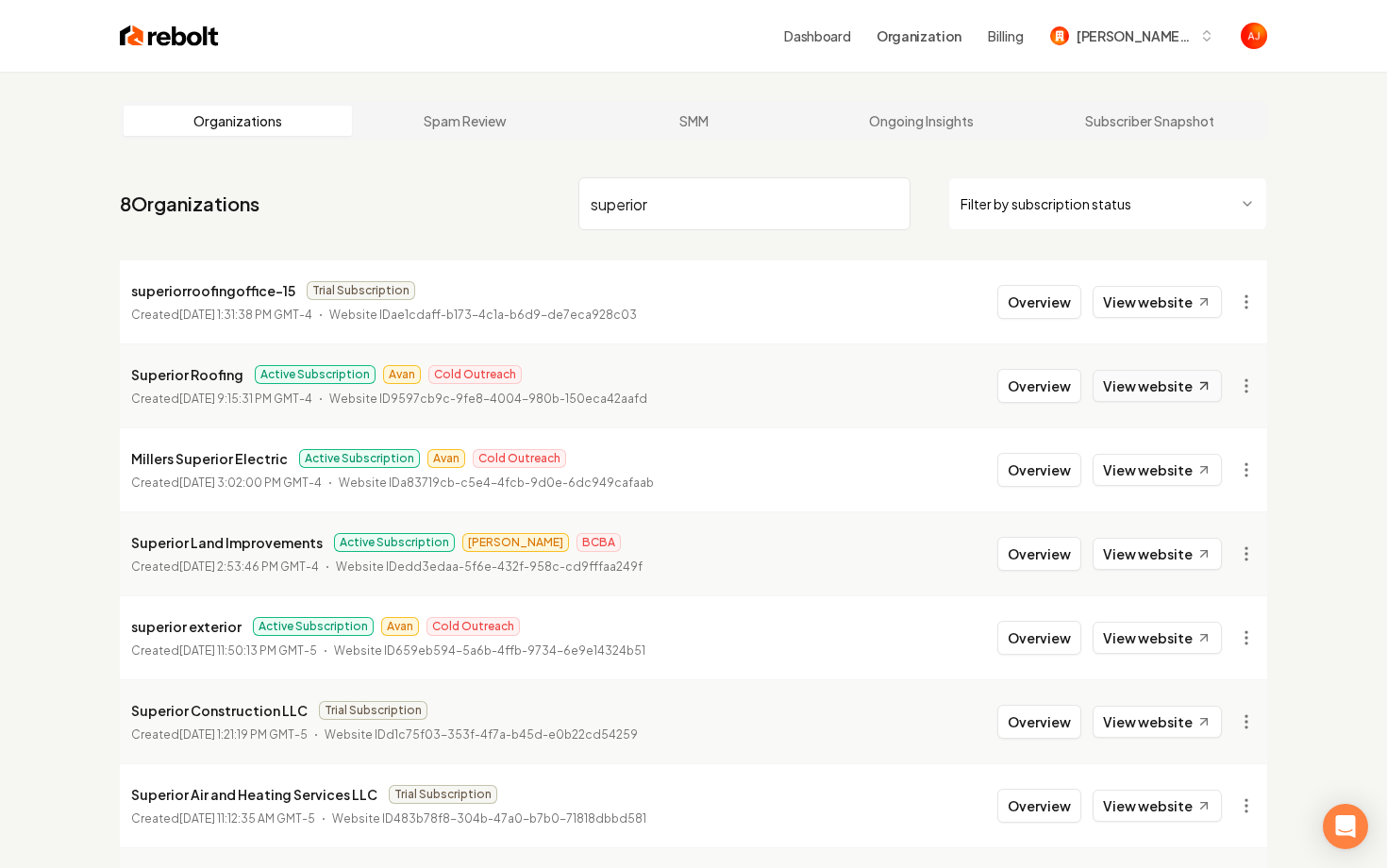
type input "superior"
click at [1141, 393] on link "View website" at bounding box center [1157, 386] width 130 height 32
drag, startPoint x: 690, startPoint y: 216, endPoint x: 429, endPoint y: 216, distance: 261.0
click at [429, 216] on nav "8 Organizations superior Filter by subscription status" at bounding box center [693, 212] width 1148 height 83
drag, startPoint x: 683, startPoint y: 204, endPoint x: 556, endPoint y: 204, distance: 127.0
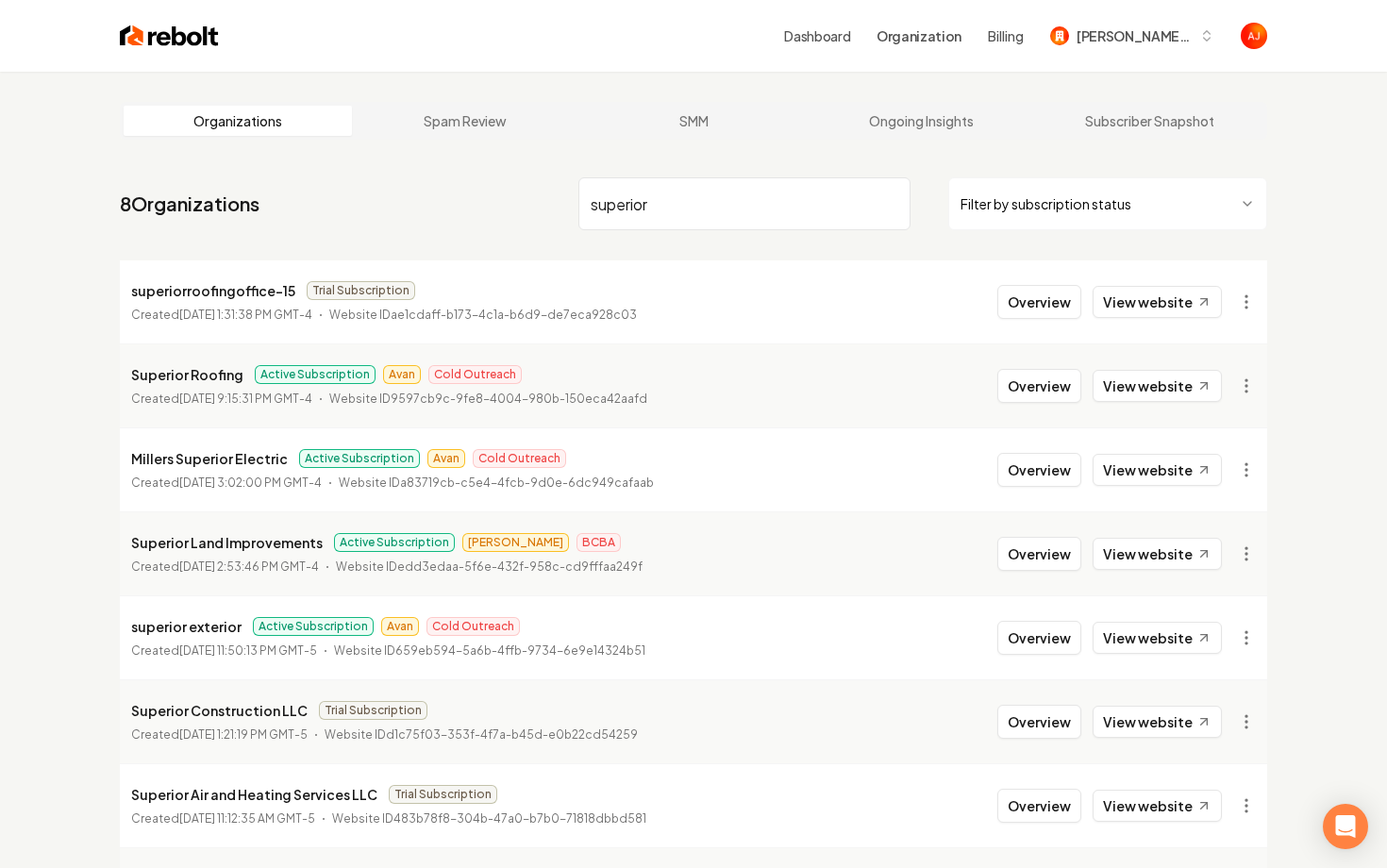
click at [556, 204] on nav "8 Organizations superior Filter by subscription status" at bounding box center [693, 212] width 1148 height 83
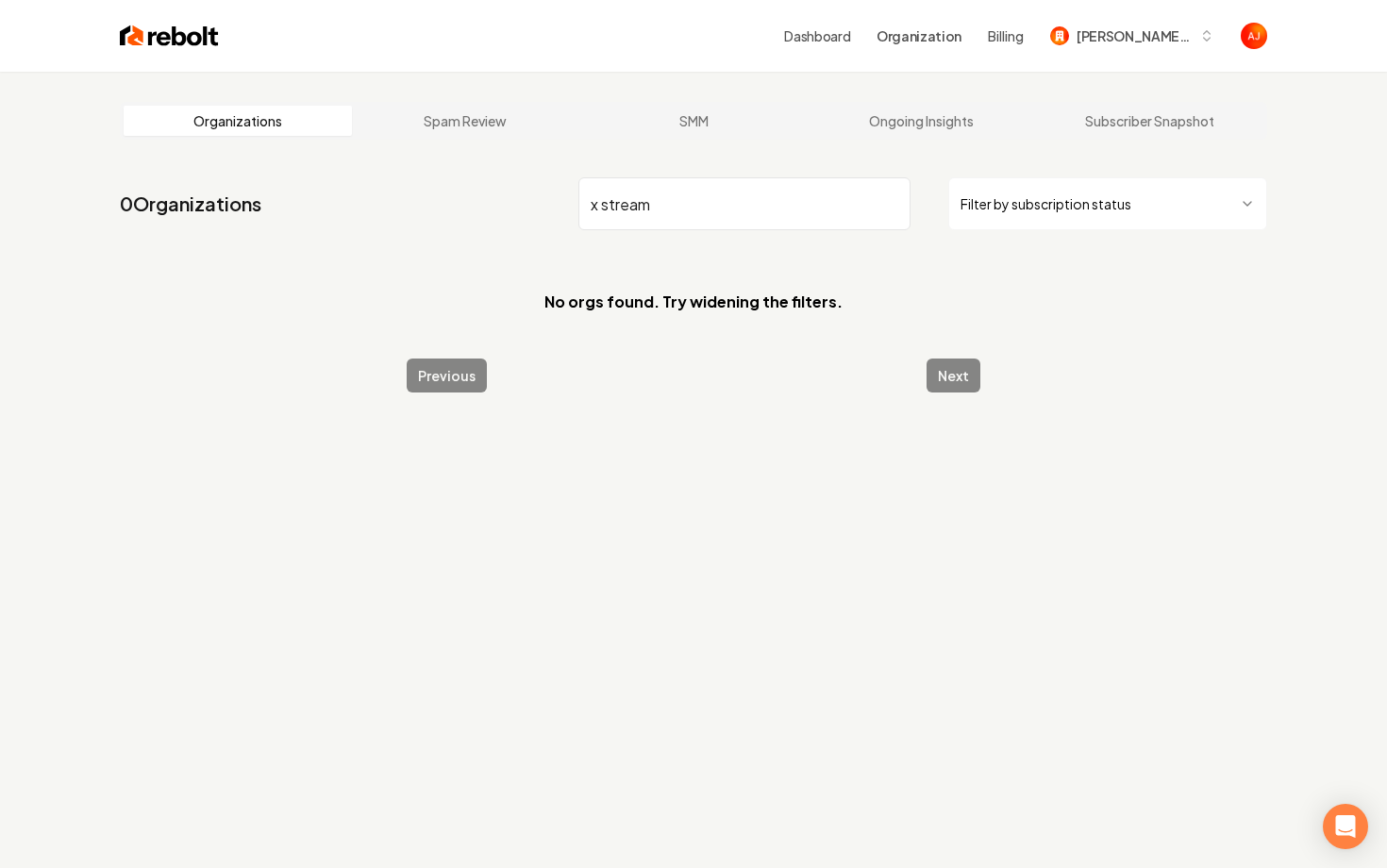
click at [600, 211] on input "x stream" at bounding box center [744, 203] width 332 height 52
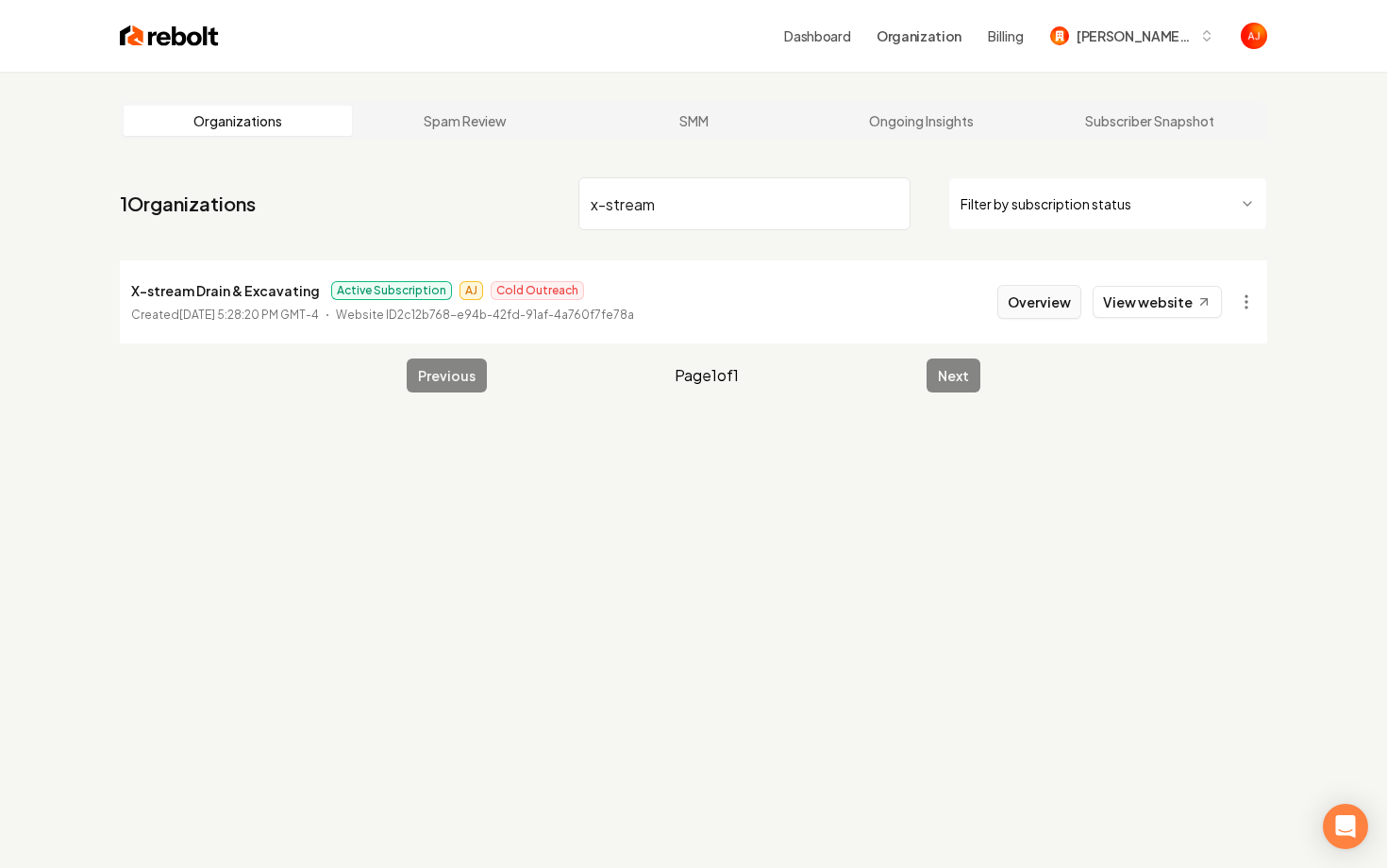
type input "x-stream"
click at [1013, 301] on button "Overview" at bounding box center [1039, 302] width 84 height 34
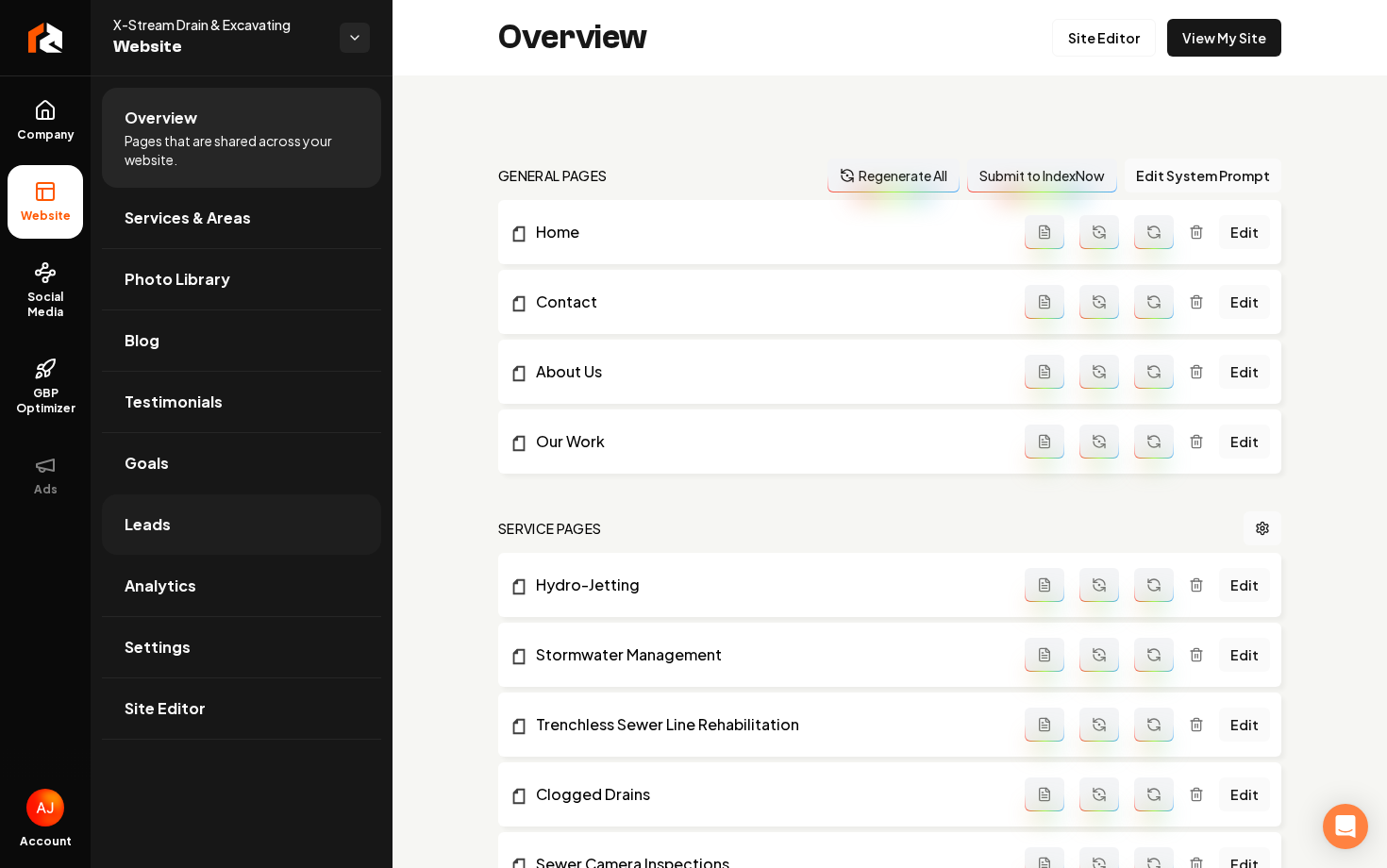
click at [209, 494] on link "Leads" at bounding box center [241, 524] width 280 height 60
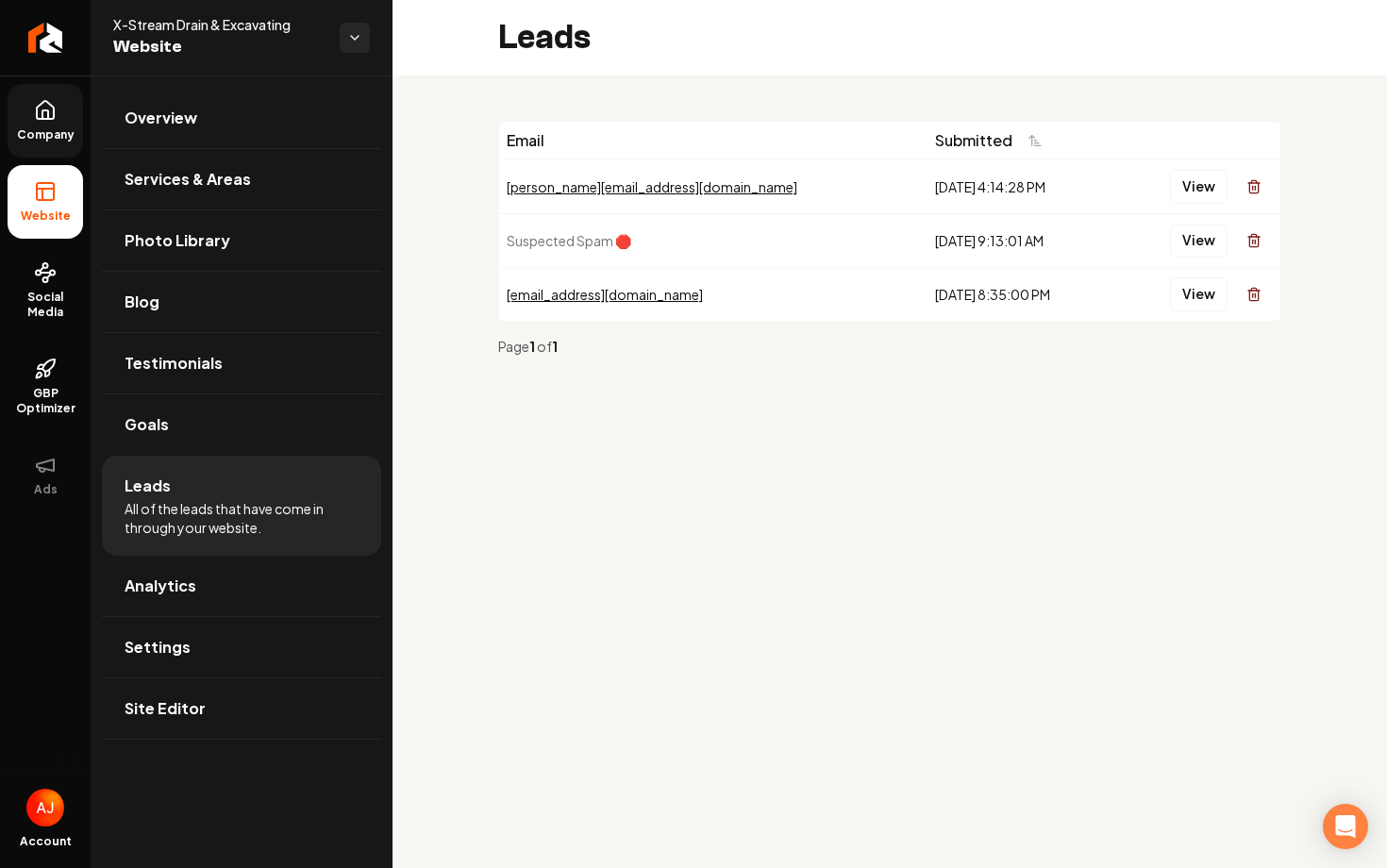
click at [43, 132] on span "Company" at bounding box center [46, 134] width 73 height 15
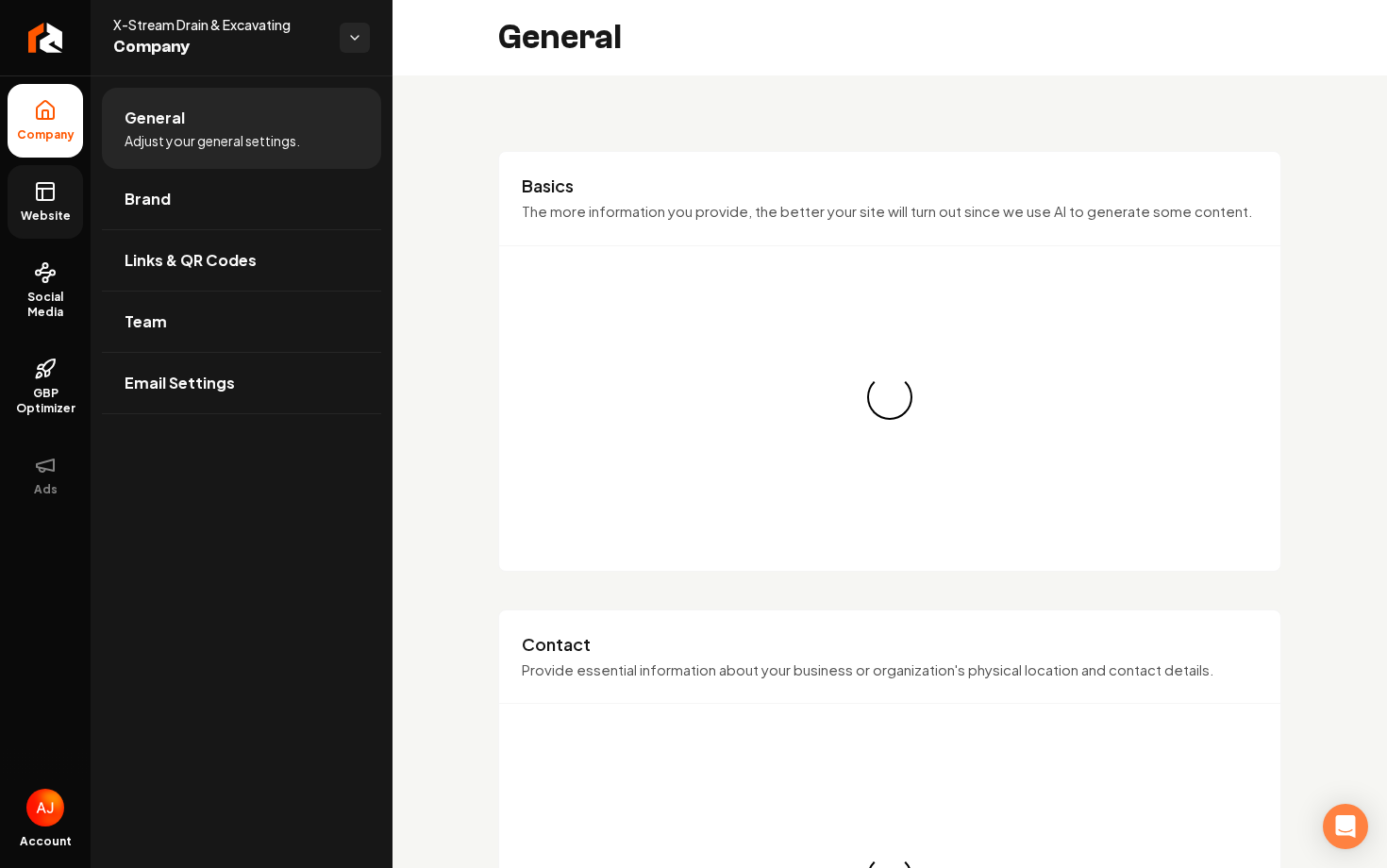
click at [43, 199] on rect at bounding box center [44, 191] width 17 height 17
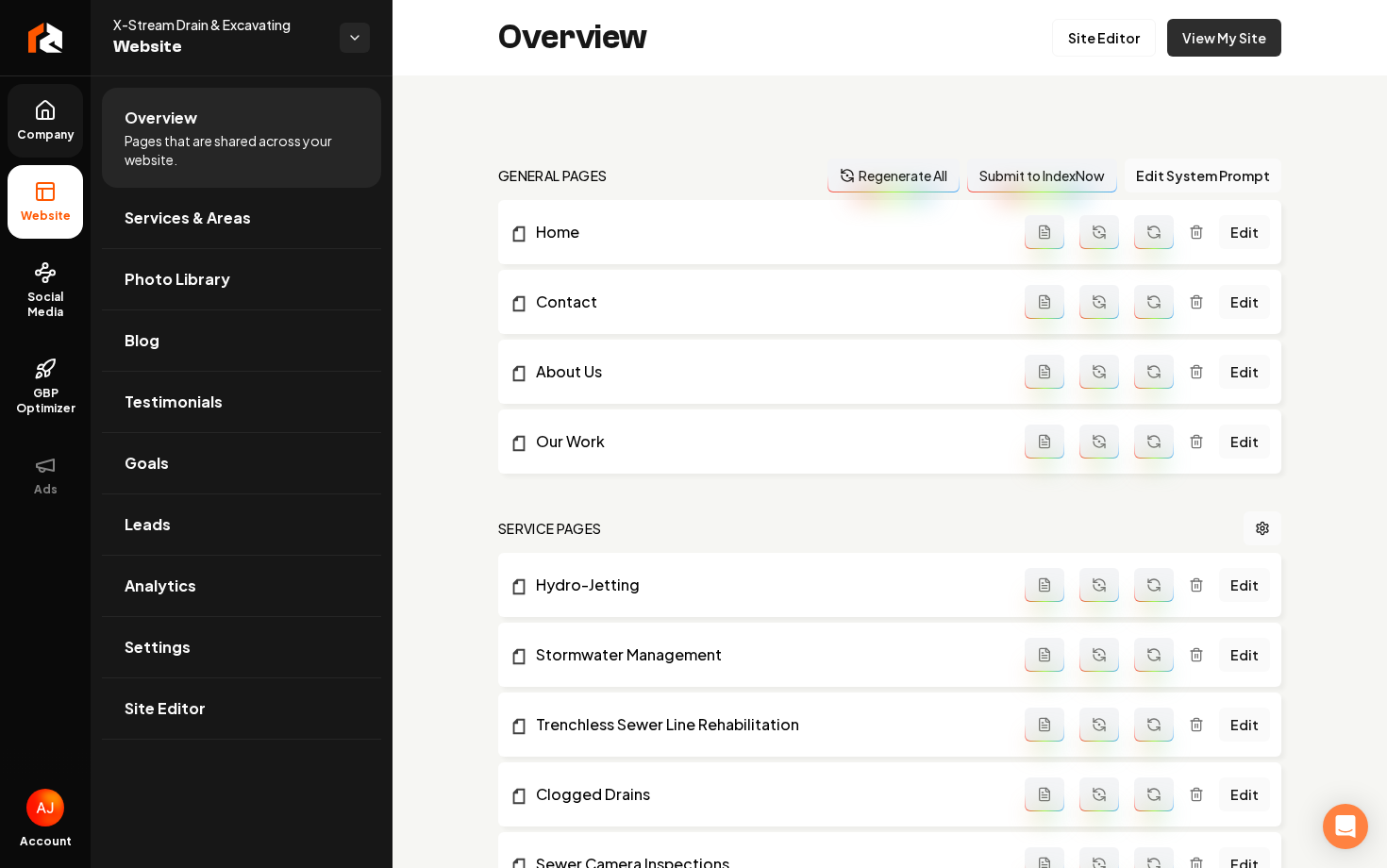
click at [1219, 50] on link "View My Site" at bounding box center [1225, 38] width 115 height 38
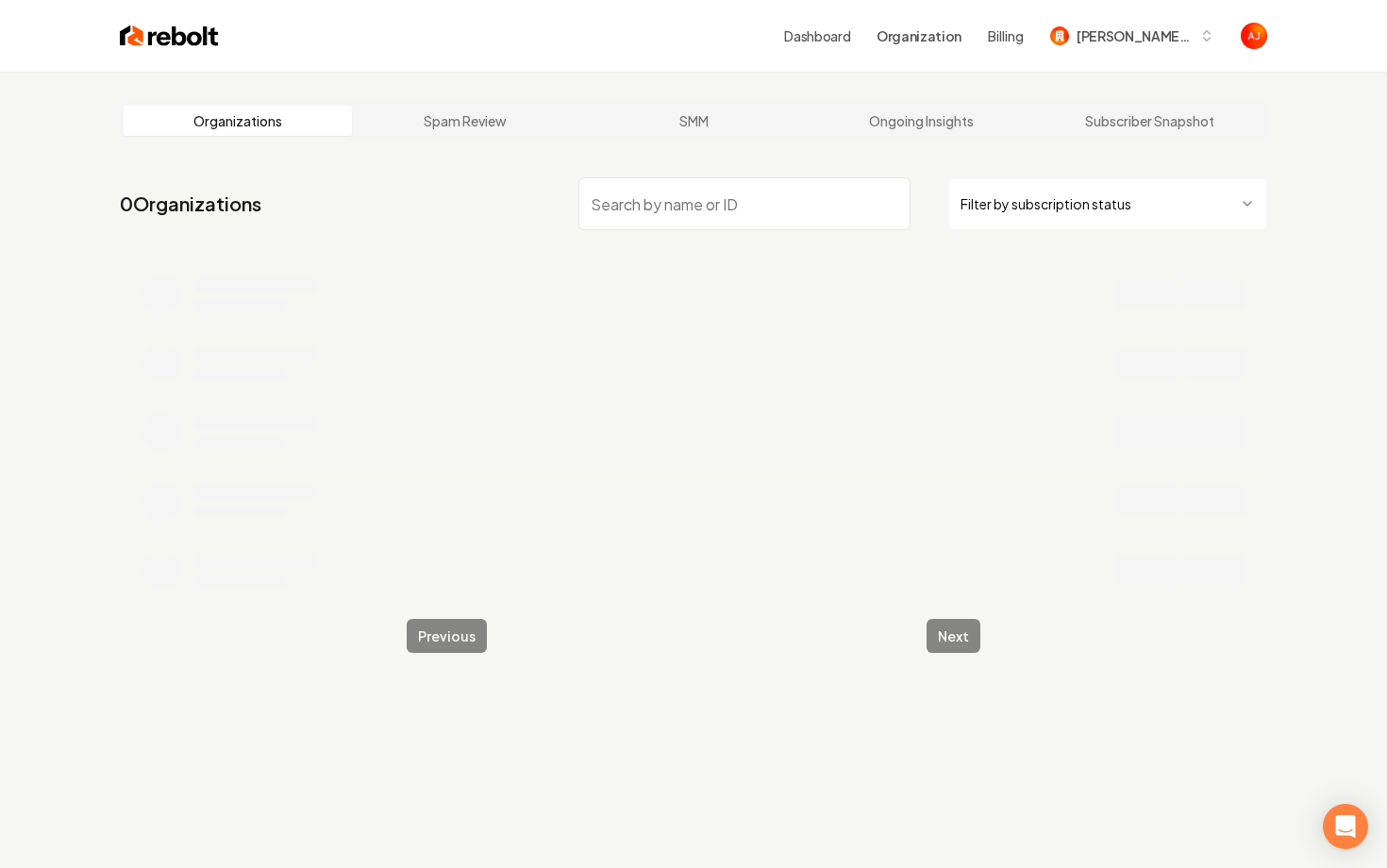
type input "m"
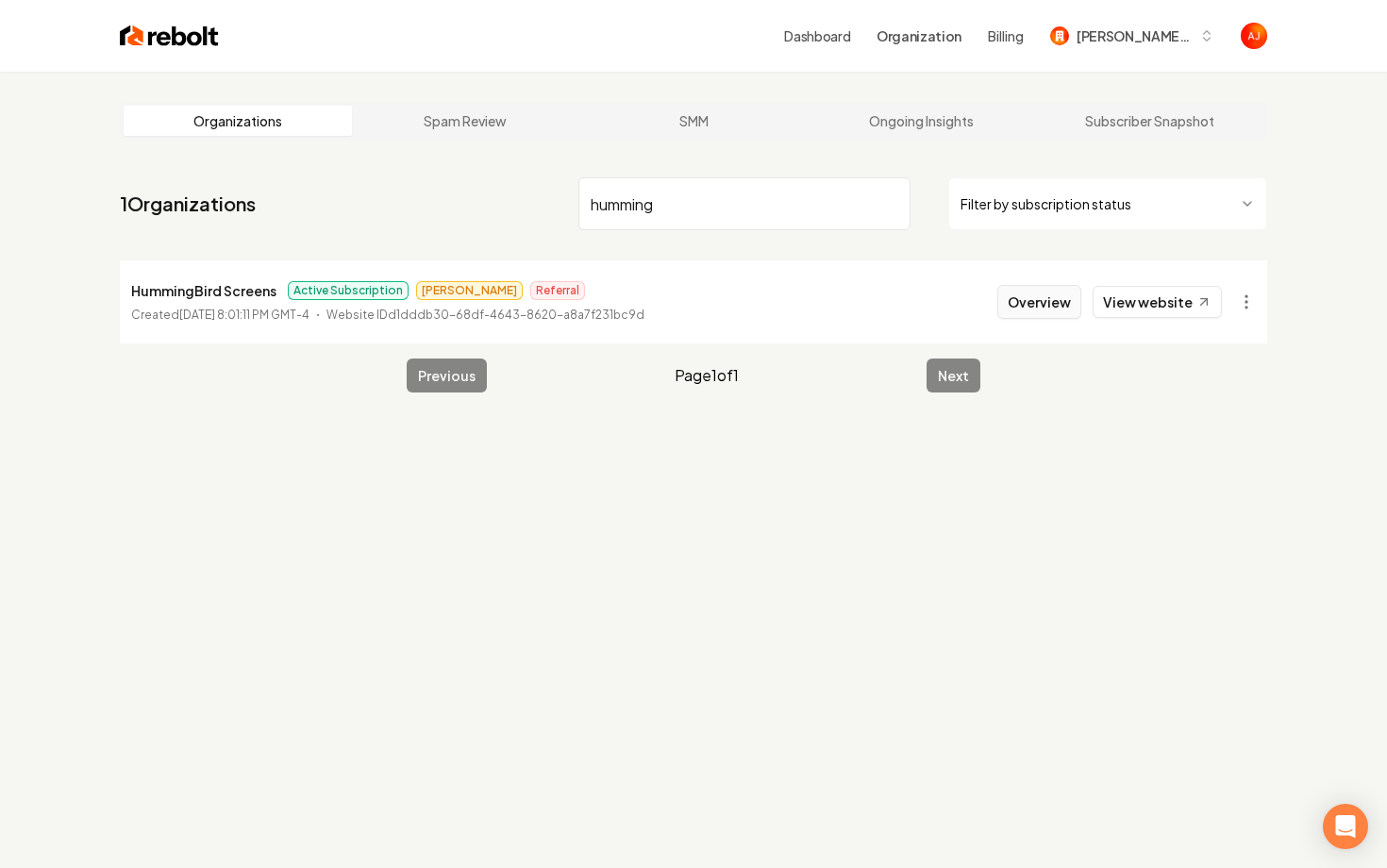
type input "humming"
click at [1052, 312] on button "Overview" at bounding box center [1039, 302] width 84 height 34
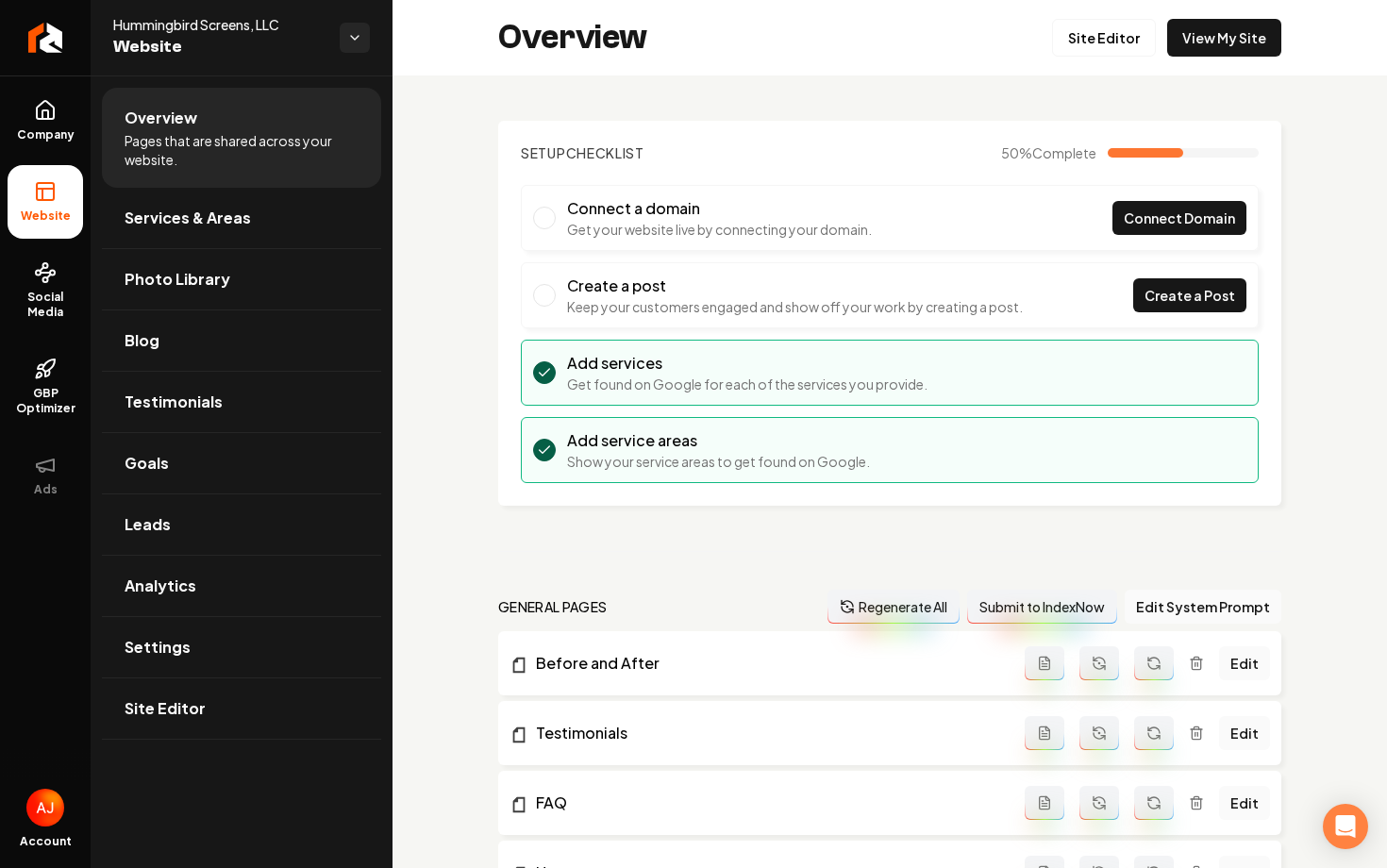
click at [1225, 63] on div "Overview Site Editor View My Site" at bounding box center [890, 38] width 995 height 75
click at [1222, 43] on link "View My Site" at bounding box center [1225, 38] width 115 height 38
click at [152, 487] on link "Goals" at bounding box center [241, 463] width 280 height 60
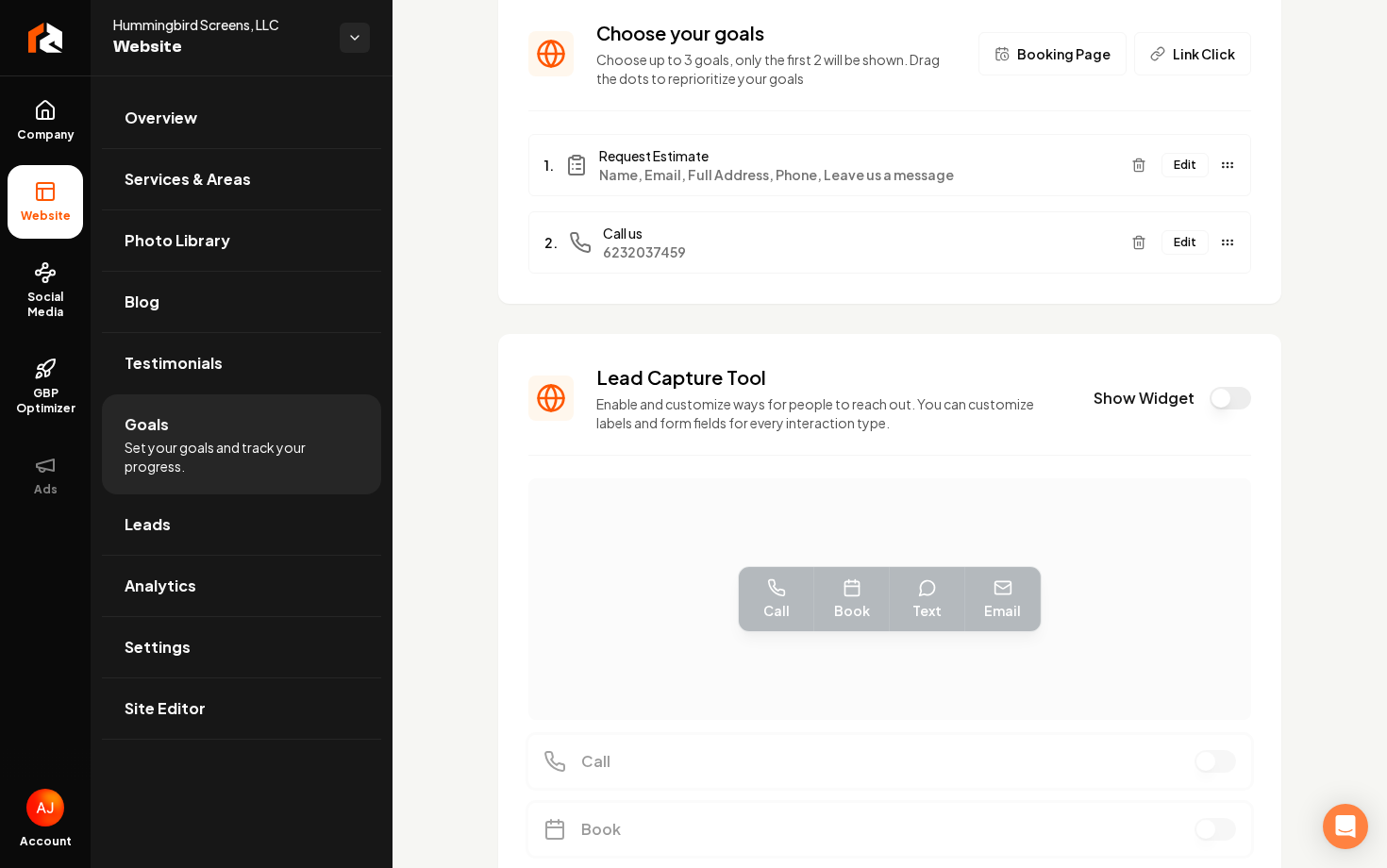
scroll to position [159, 0]
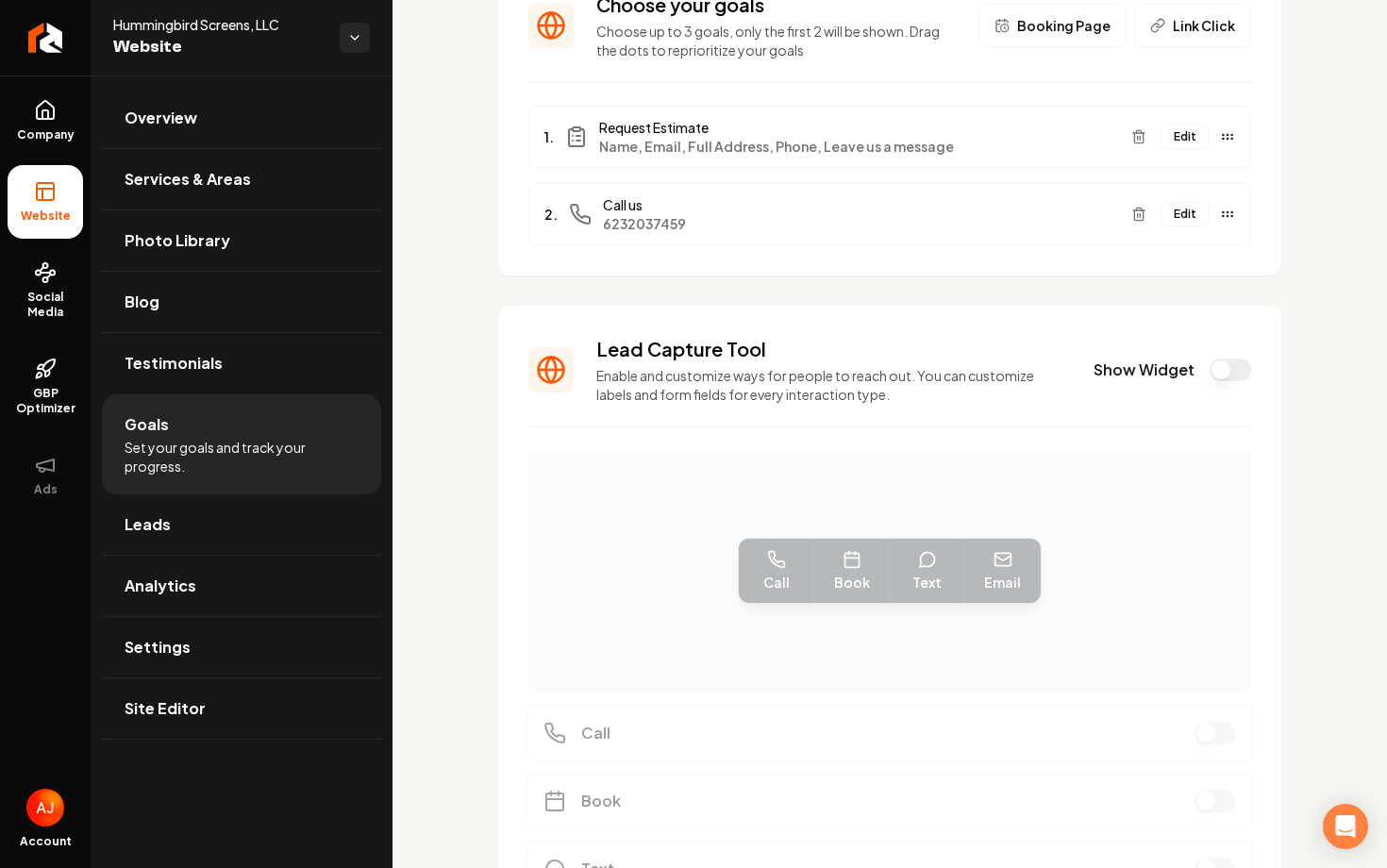
click at [1228, 373] on button "Show Widget" at bounding box center [1231, 370] width 42 height 23
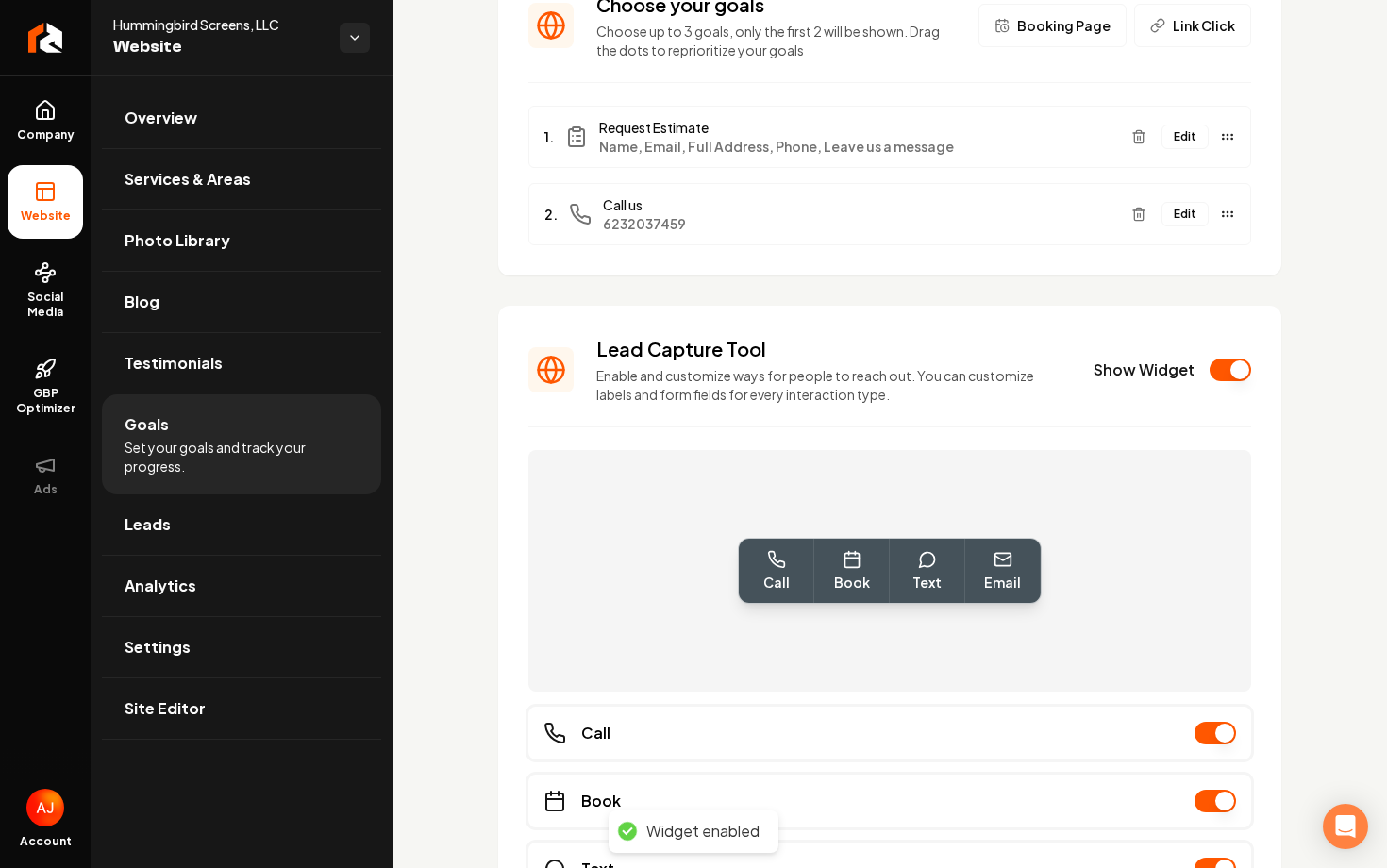
scroll to position [0, 0]
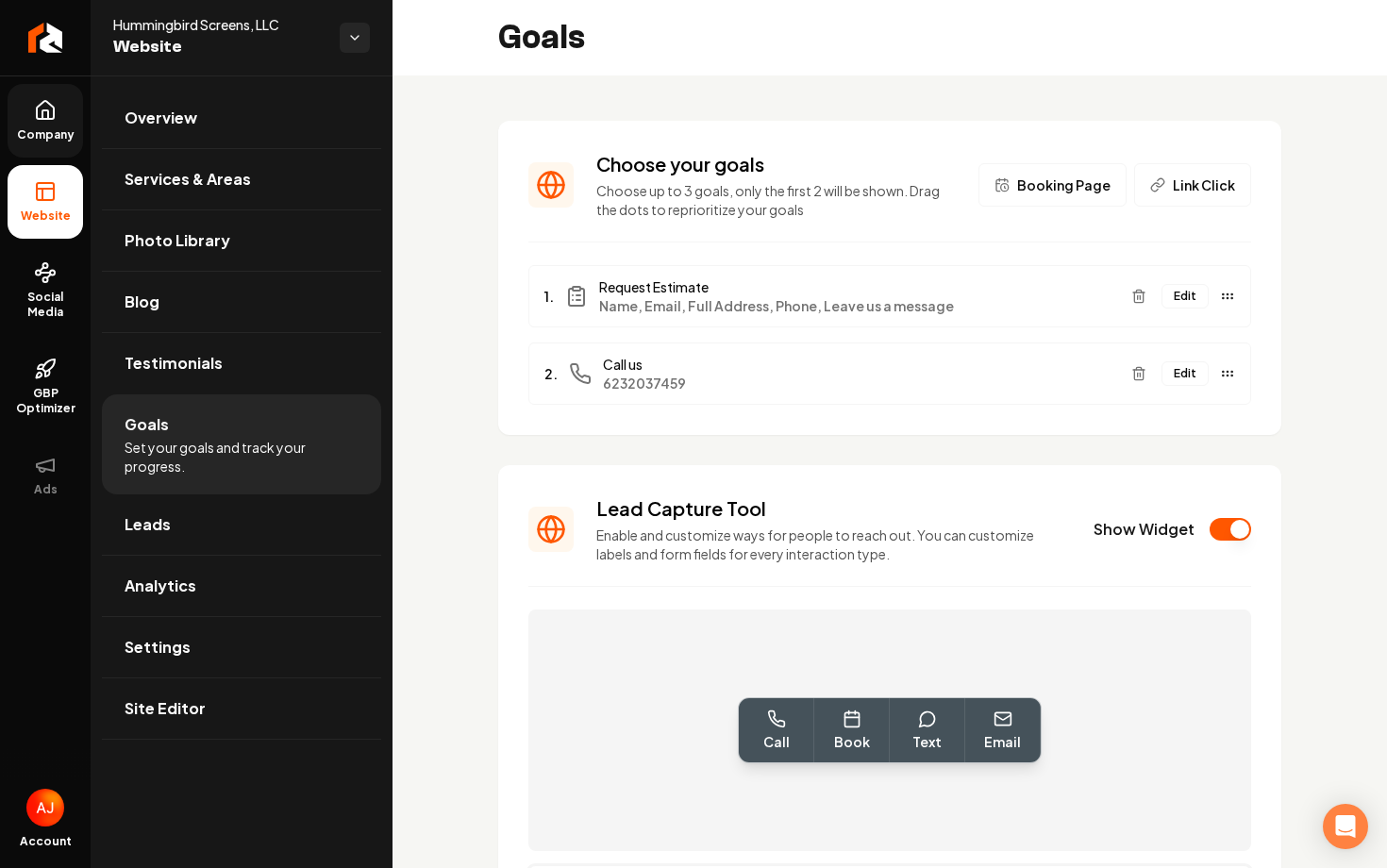
click at [44, 107] on icon at bounding box center [44, 110] width 23 height 23
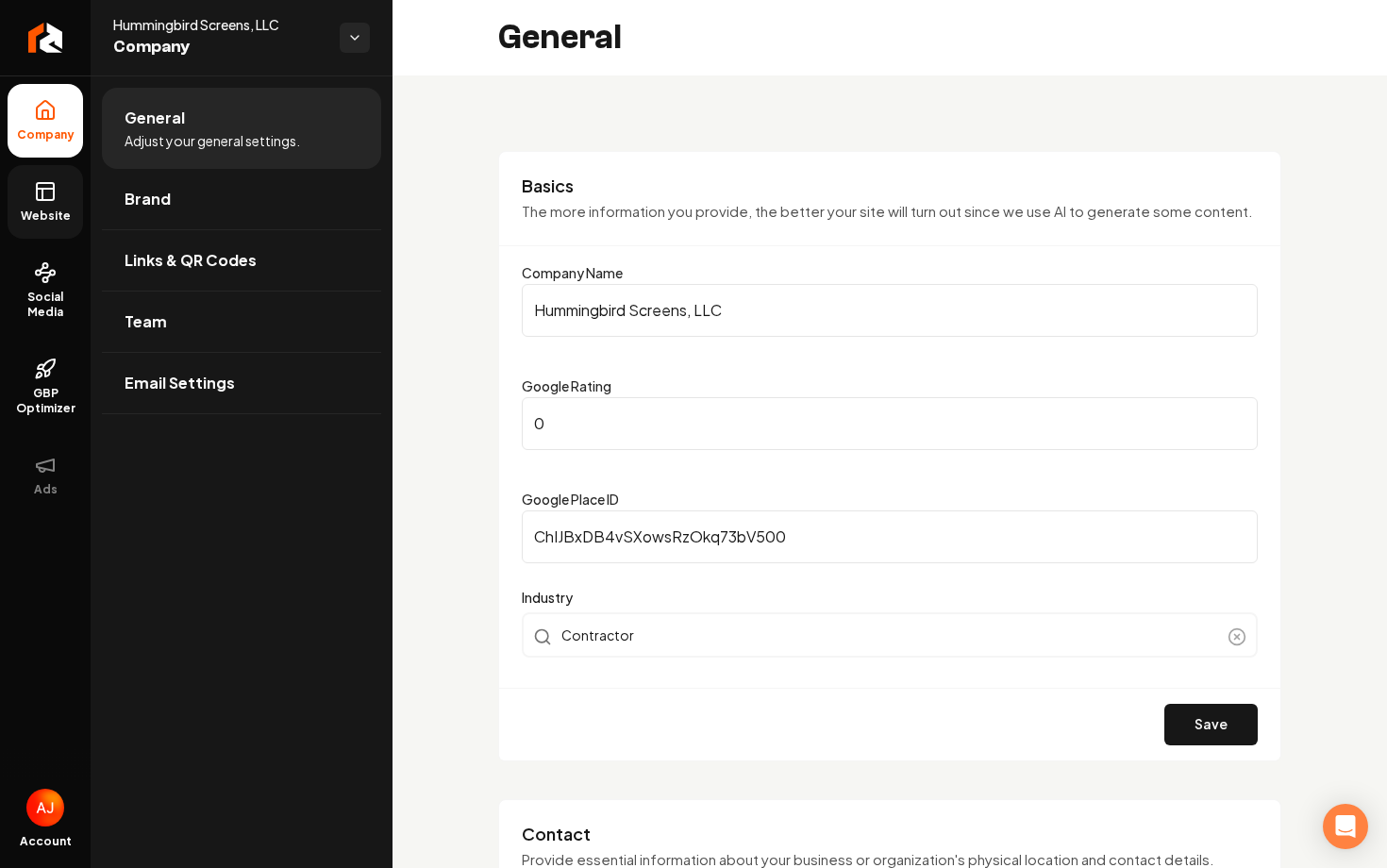
click at [49, 168] on link "Website" at bounding box center [45, 202] width 75 height 73
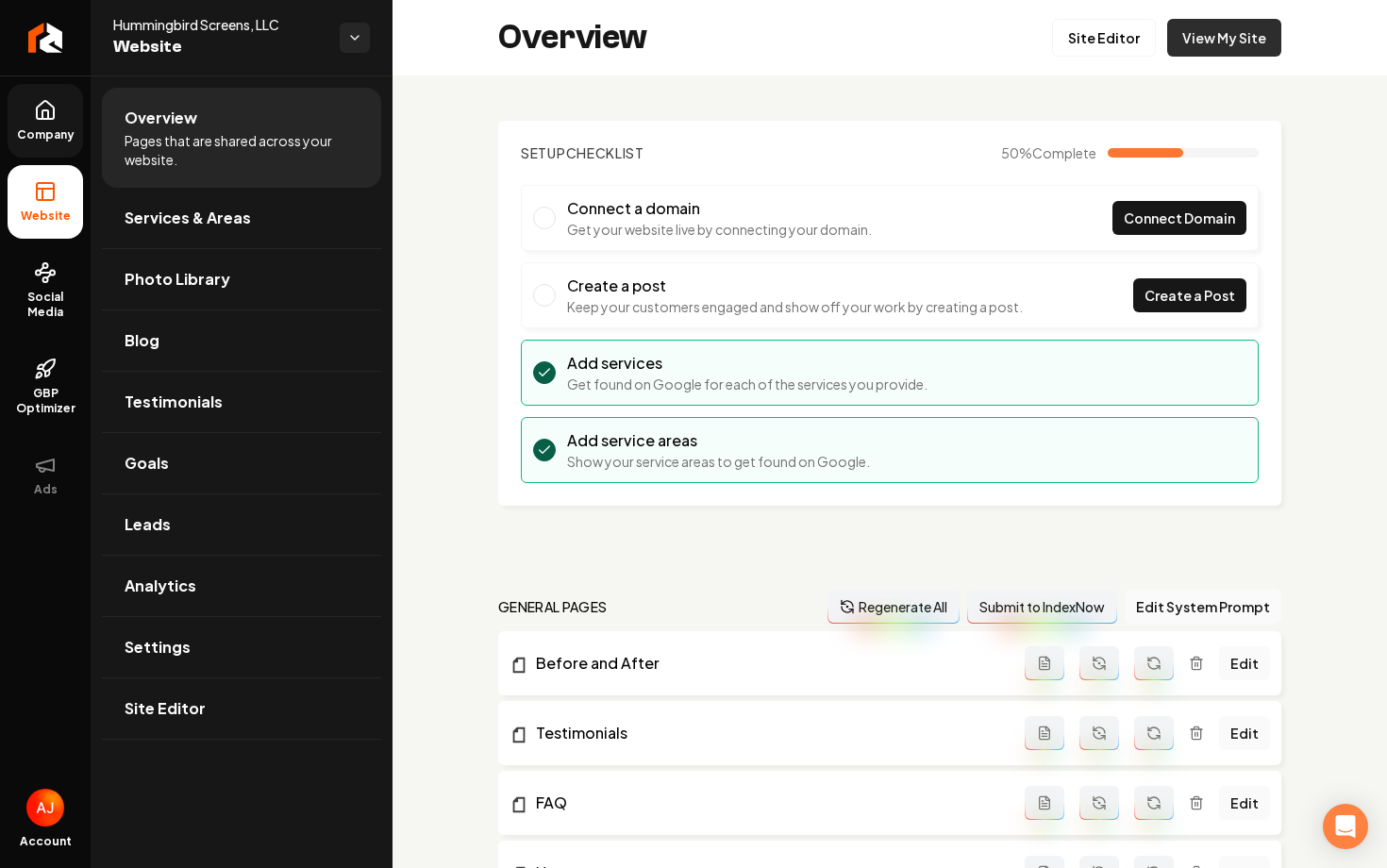
click at [1174, 51] on link "View My Site" at bounding box center [1225, 38] width 115 height 38
click at [34, 263] on icon at bounding box center [44, 272] width 23 height 23
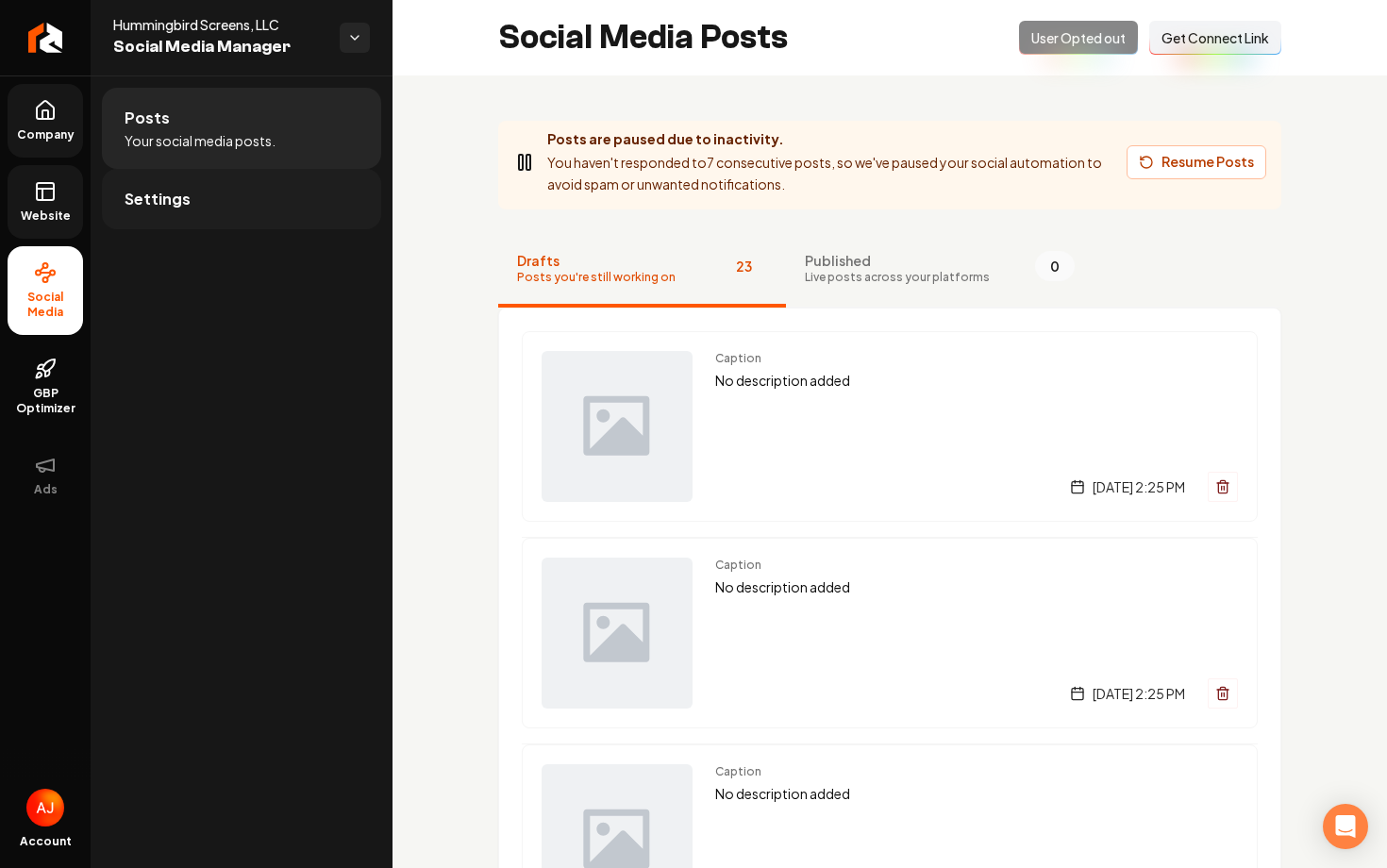
click at [189, 208] on link "Settings" at bounding box center [241, 199] width 280 height 60
